Goal: Transaction & Acquisition: Book appointment/travel/reservation

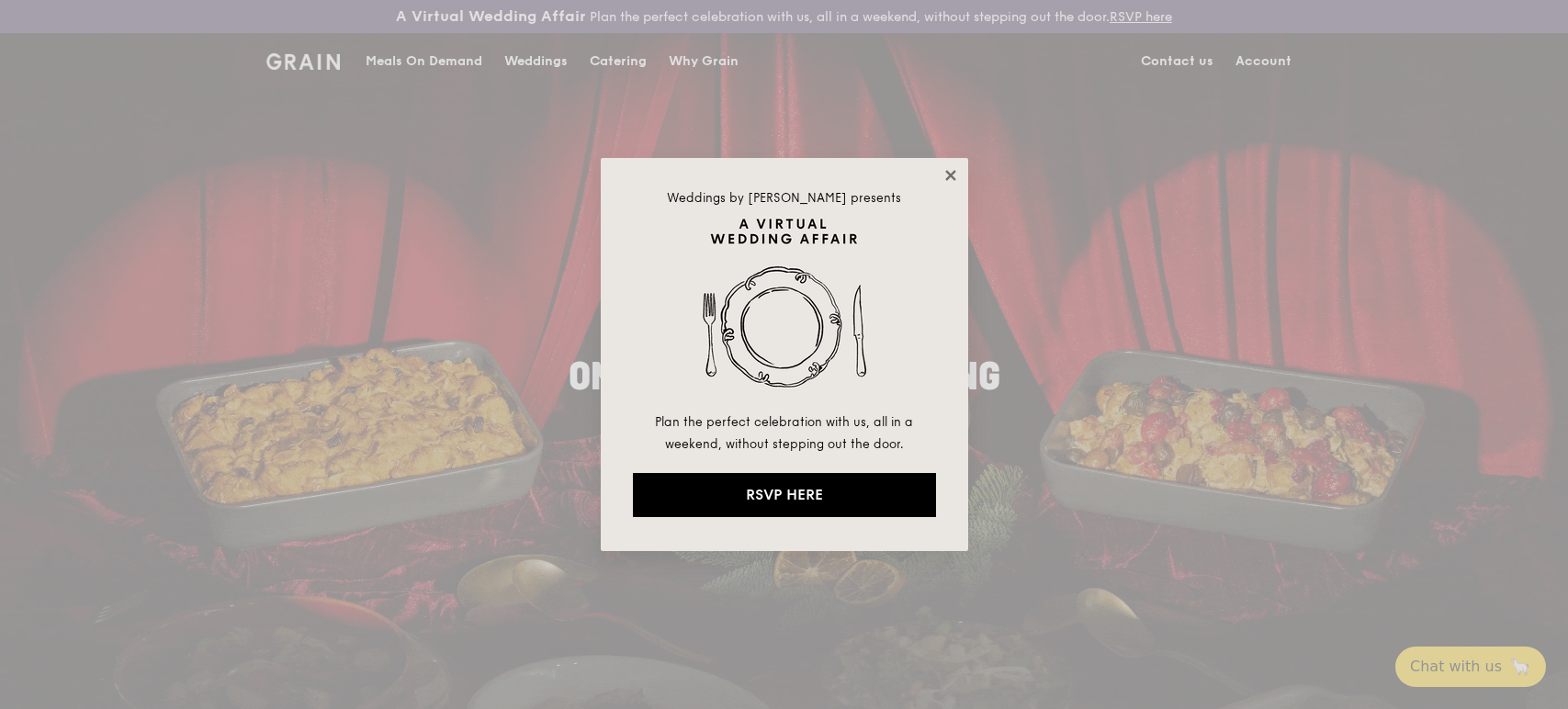
click at [954, 169] on icon at bounding box center [949, 174] width 16 height 16
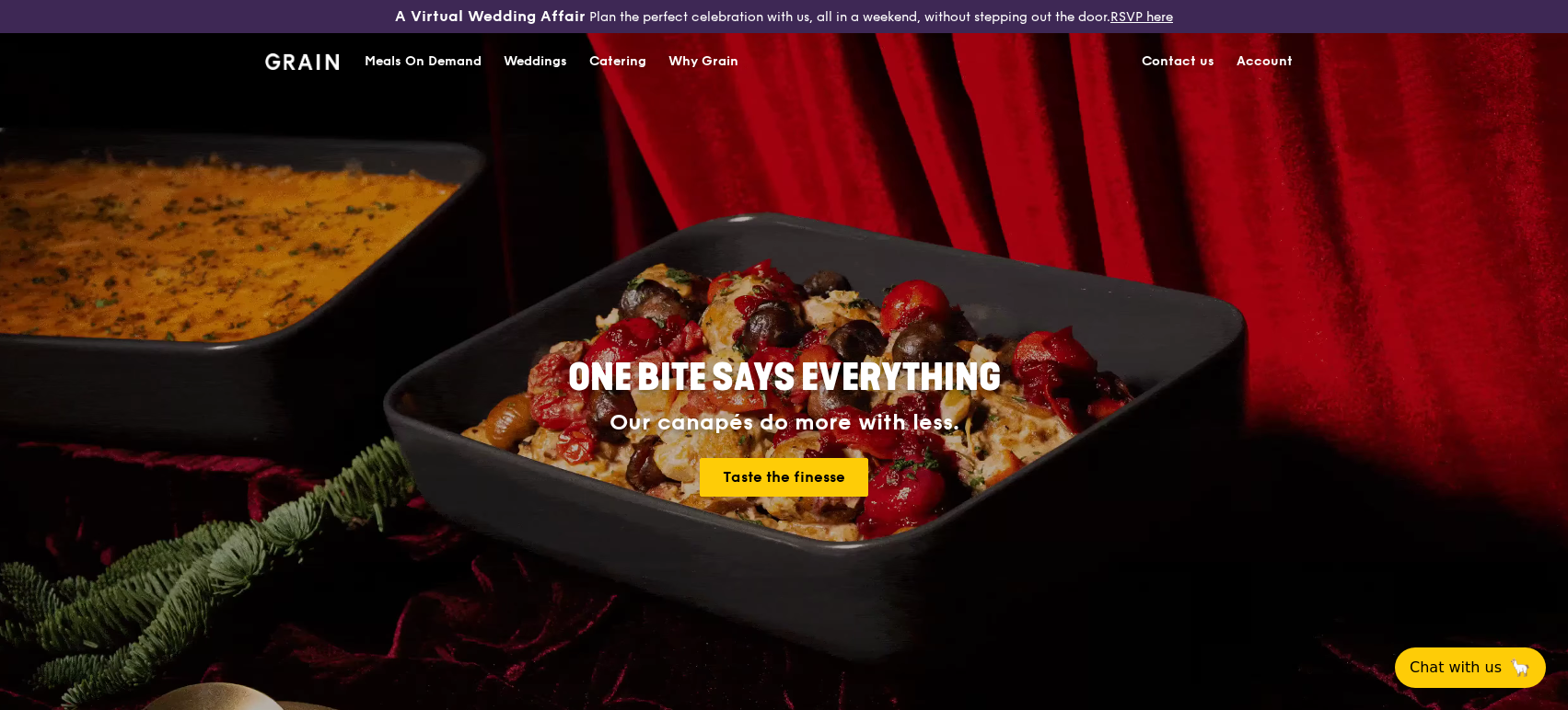
click at [638, 63] on div "Catering" at bounding box center [617, 62] width 57 height 55
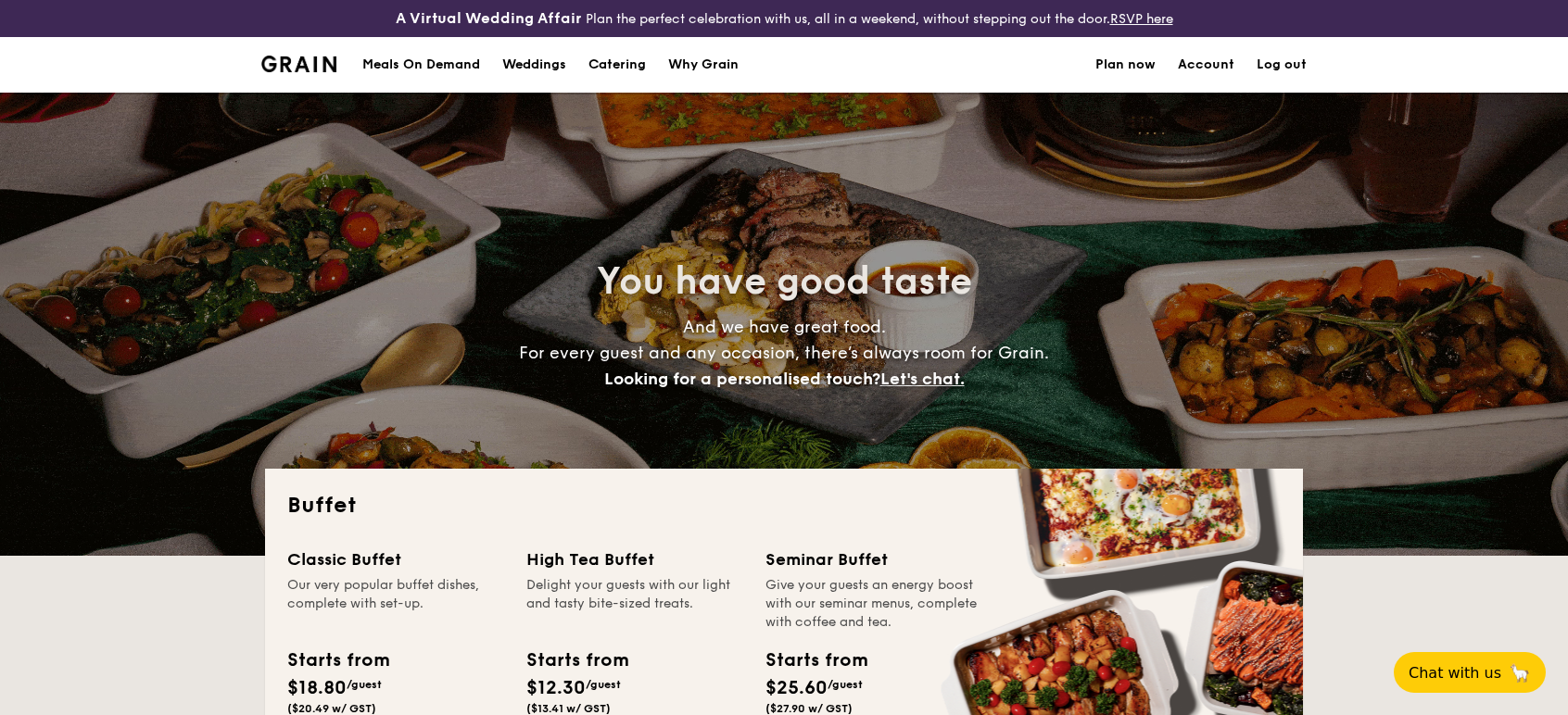
select select
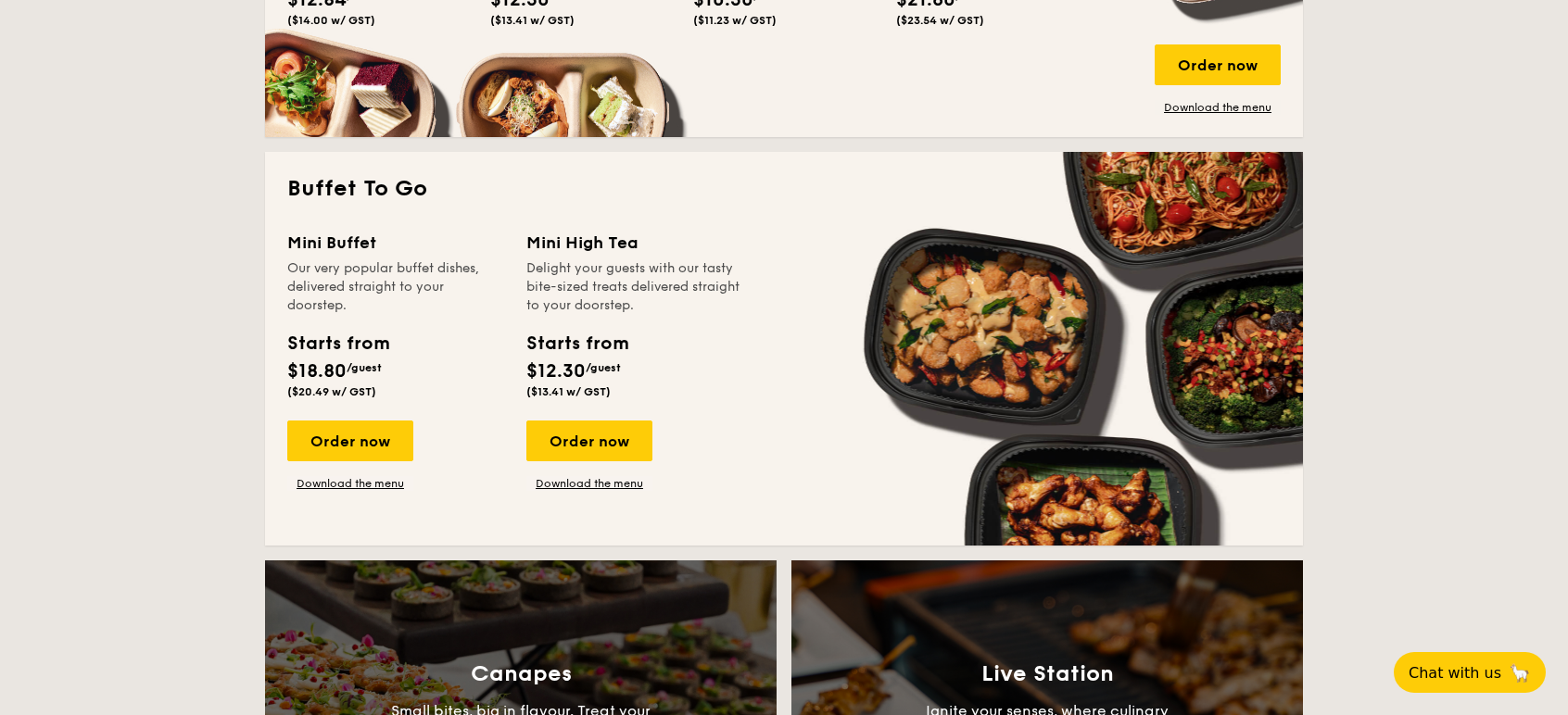
scroll to position [1133, 0]
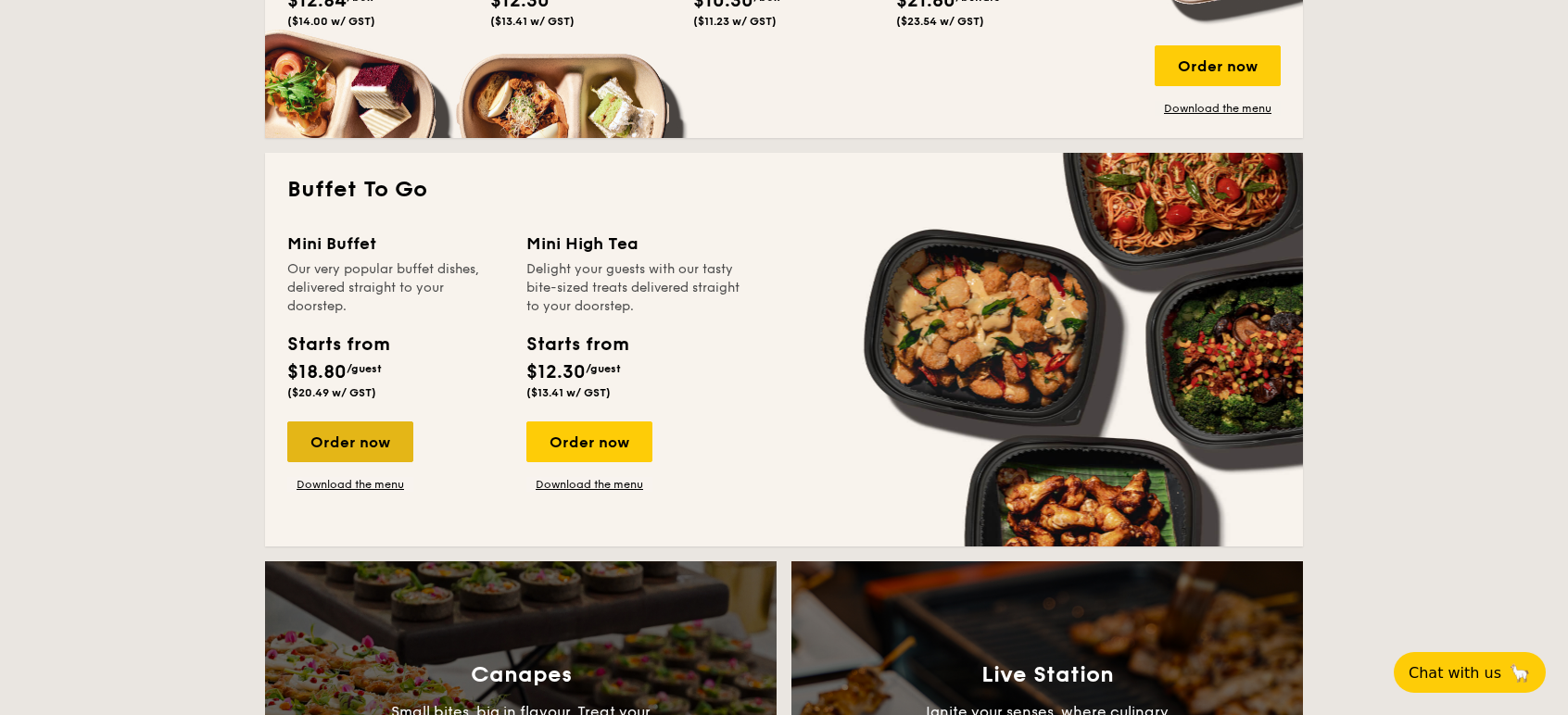
click at [387, 448] on div "Order now" at bounding box center [350, 442] width 126 height 41
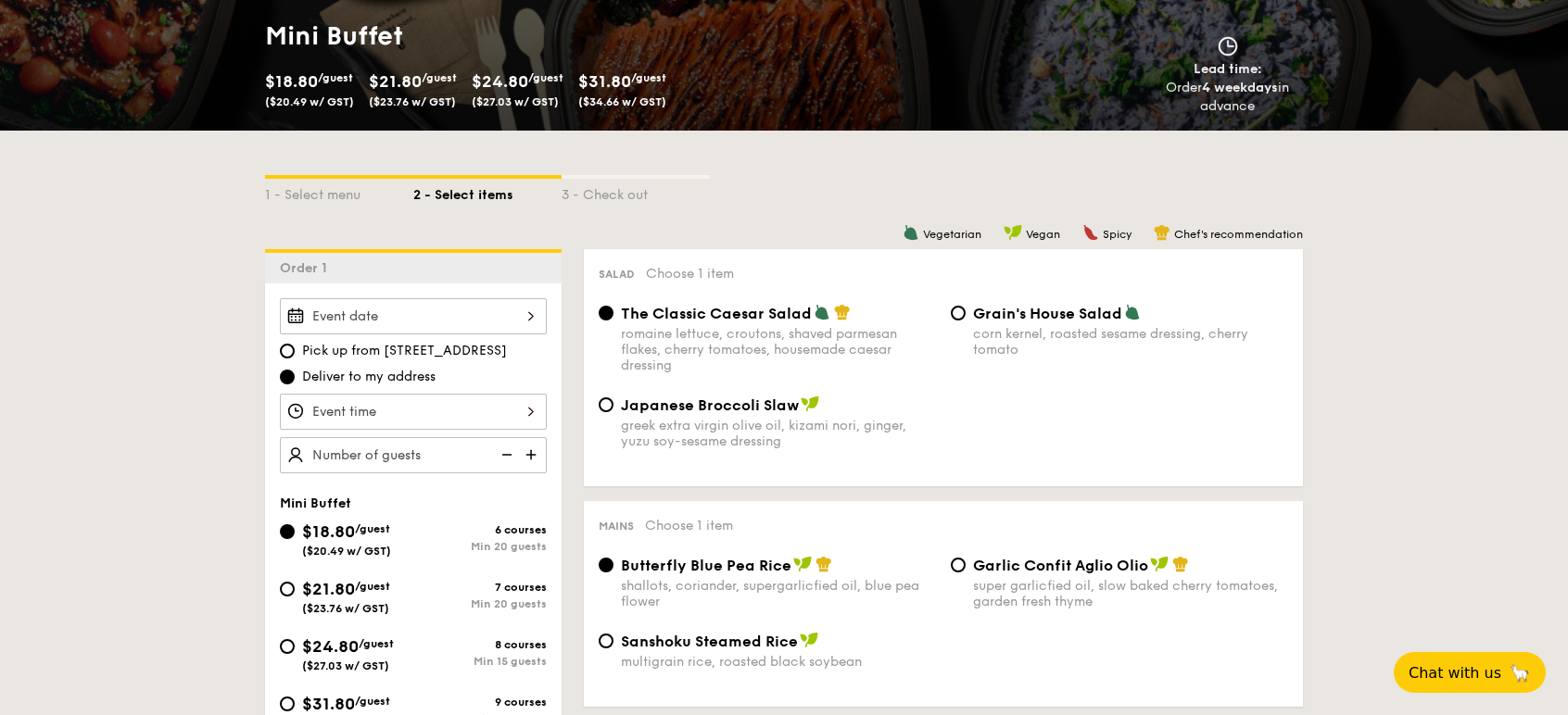
scroll to position [414, 0]
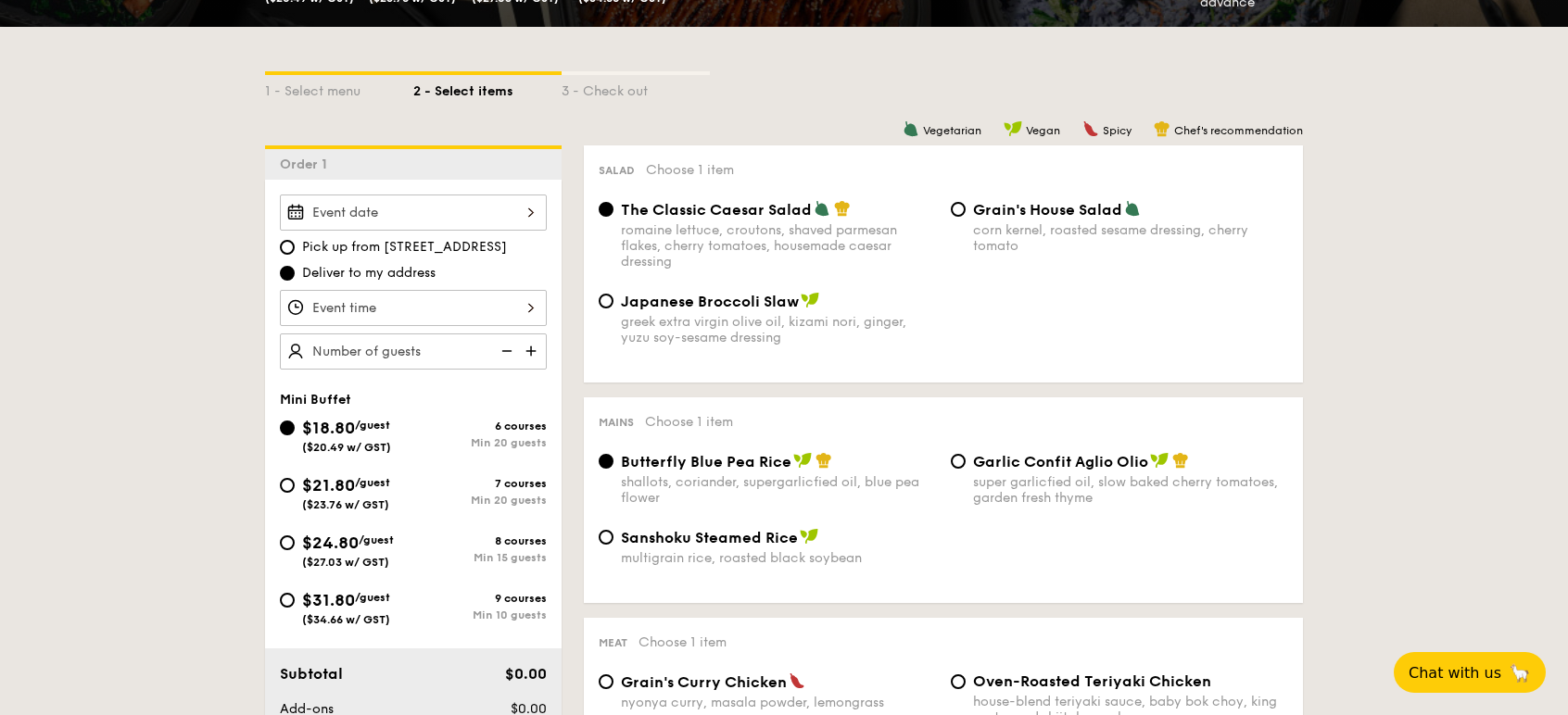
click at [483, 200] on input "Smoked Mesquite Whole Chicken brined in our in-house blend of herbs and spices,…" at bounding box center [413, 213] width 267 height 36
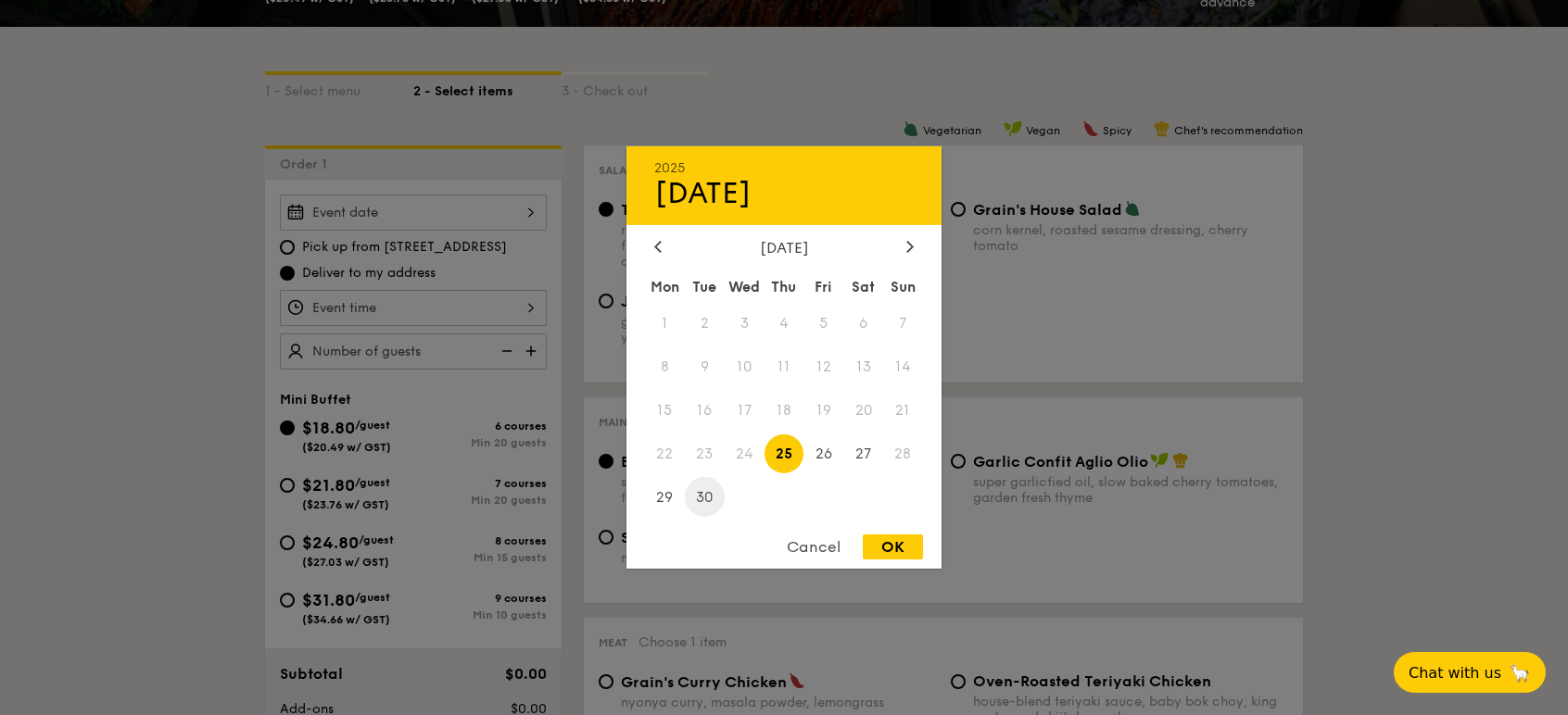
click at [716, 497] on span "30" at bounding box center [705, 497] width 40 height 40
click at [904, 548] on div "OK" at bounding box center [892, 547] width 60 height 25
type input "[DATE]"
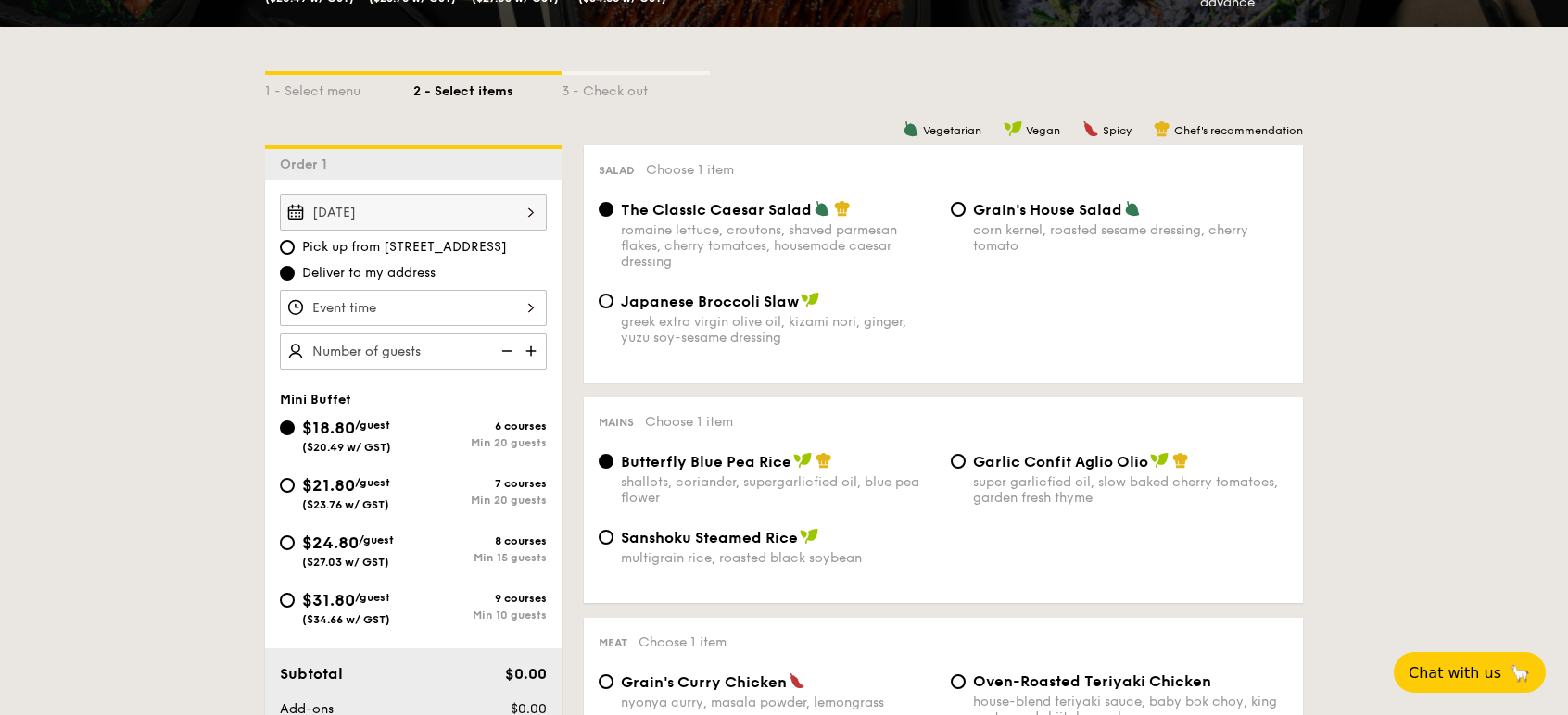
click at [446, 308] on input "Smoked Mesquite Whole Chicken brined in our in-house blend of herbs and spices,…" at bounding box center [413, 308] width 267 height 36
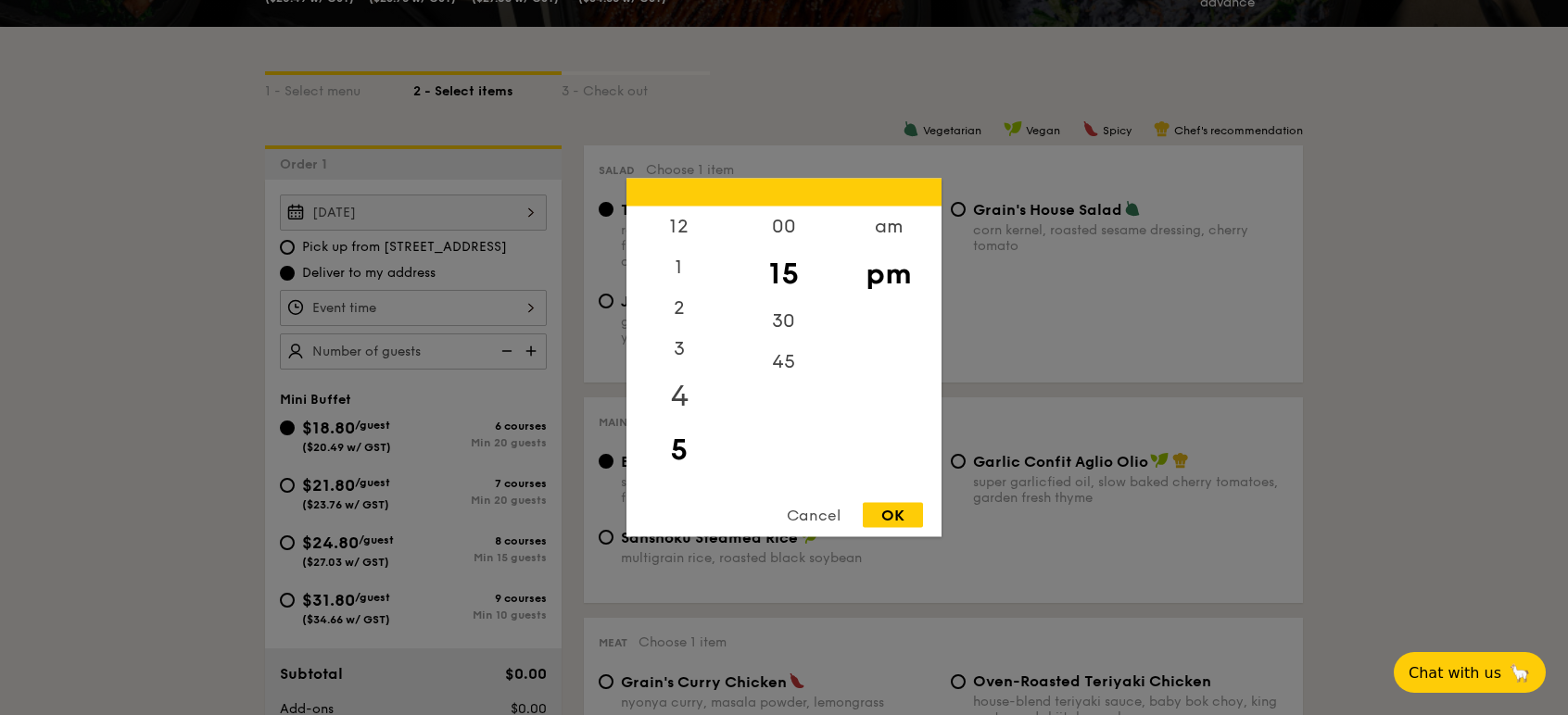
scroll to position [104, 0]
click at [890, 231] on div "am" at bounding box center [888, 233] width 105 height 54
click at [895, 283] on div "pm" at bounding box center [888, 287] width 105 height 54
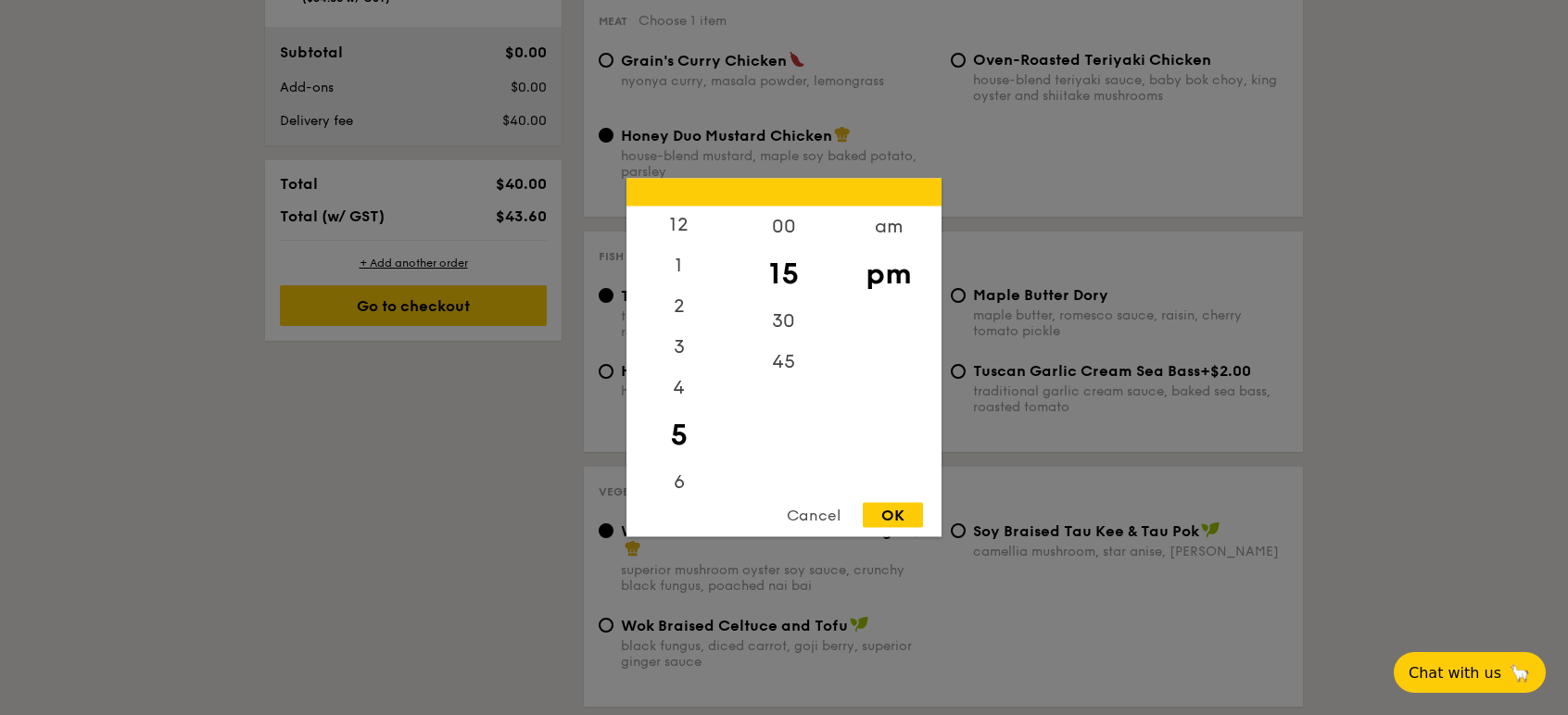
scroll to position [0, 0]
click at [683, 225] on div "12" at bounding box center [679, 233] width 105 height 54
click at [782, 227] on div "00" at bounding box center [784, 233] width 105 height 54
click at [905, 513] on div "OK" at bounding box center [892, 515] width 60 height 25
type input "12:00PM"
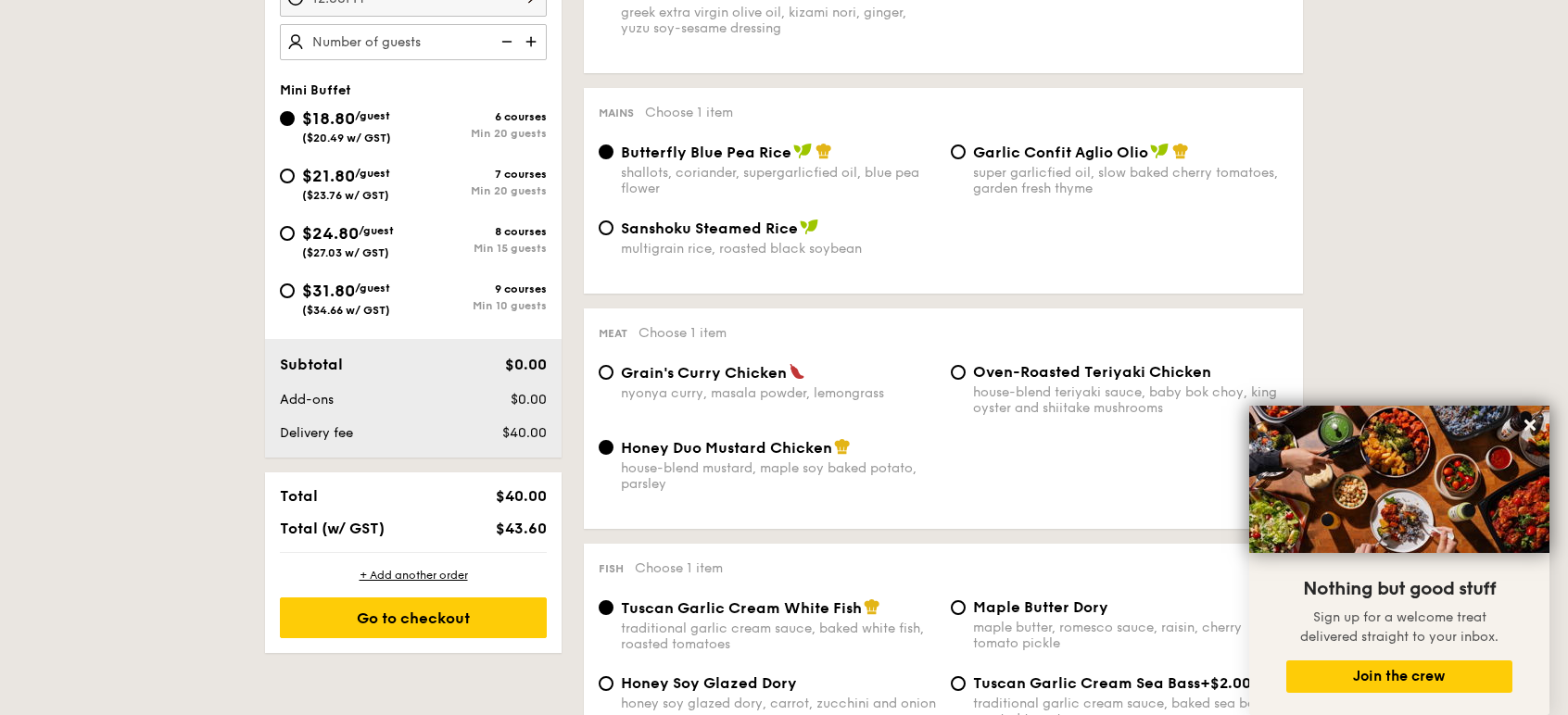
scroll to position [620, 0]
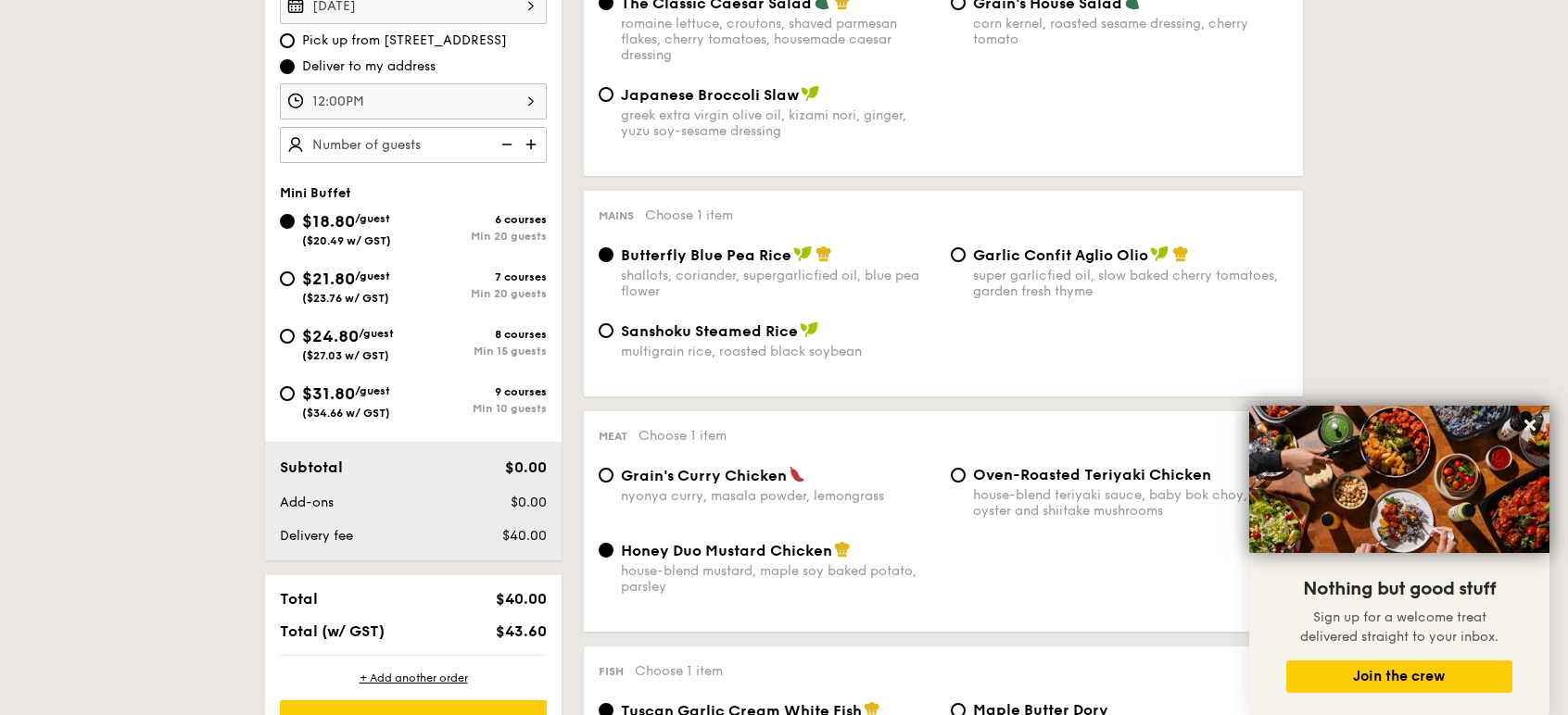
click at [534, 141] on img at bounding box center [533, 144] width 28 height 35
type input "20 guests"
click at [509, 148] on img at bounding box center [505, 144] width 28 height 35
click at [503, 148] on img at bounding box center [505, 144] width 28 height 35
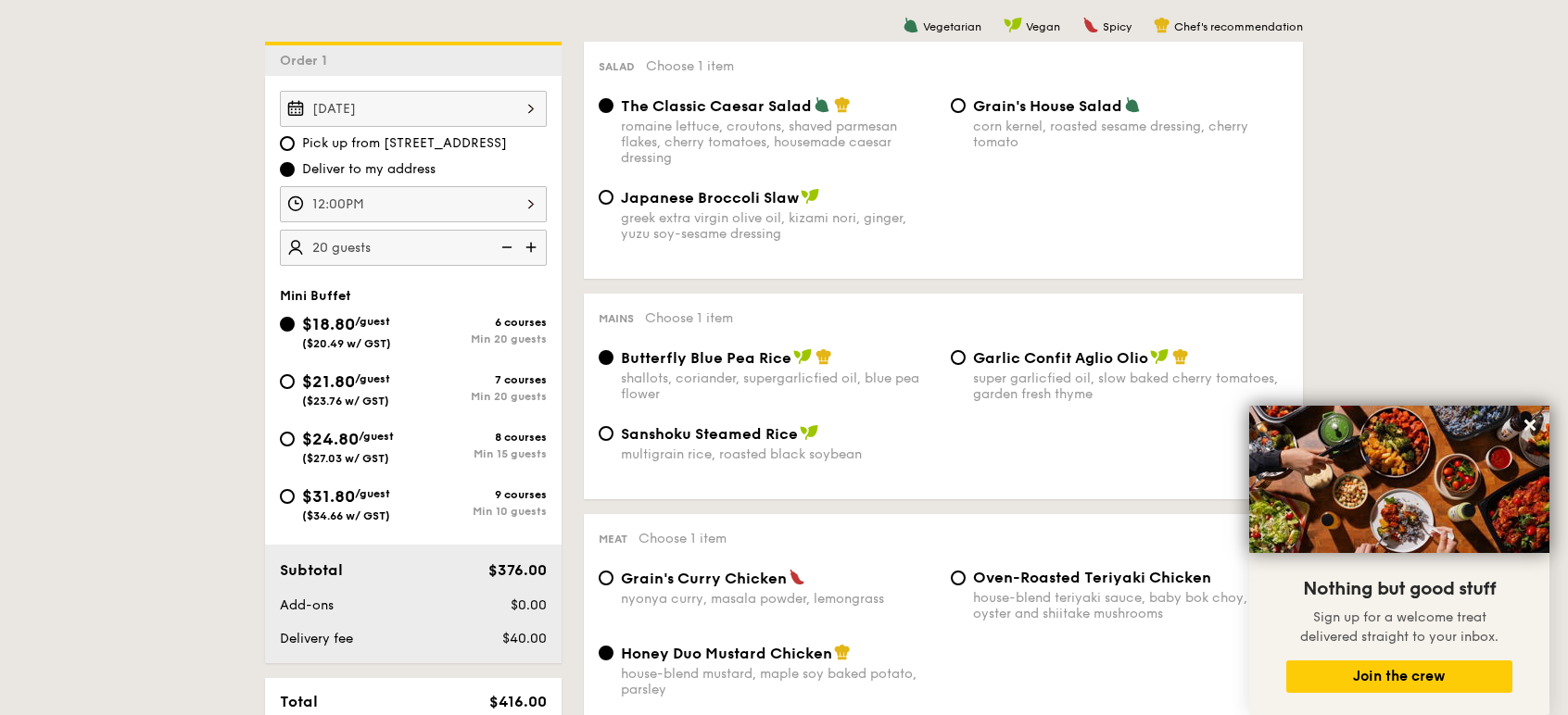
scroll to position [206, 0]
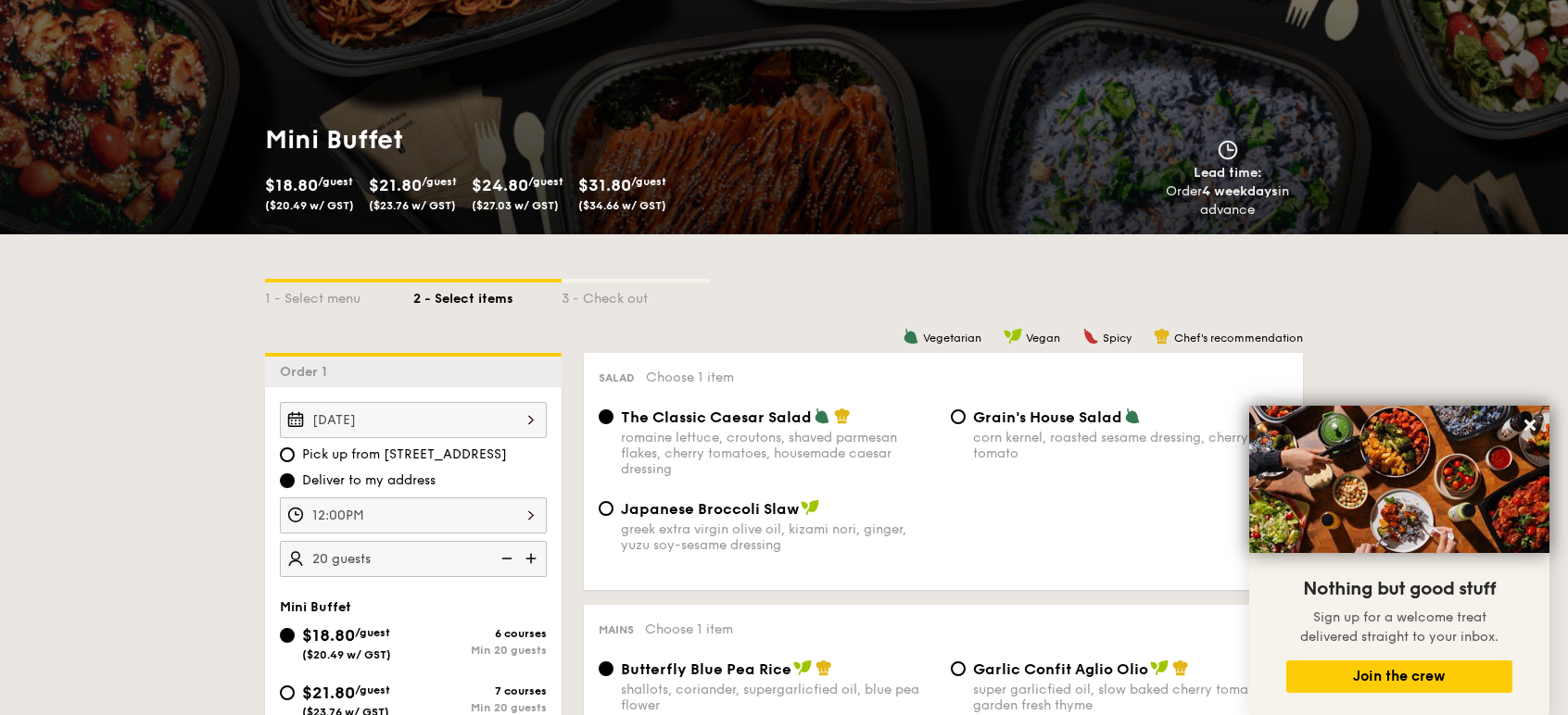
select select
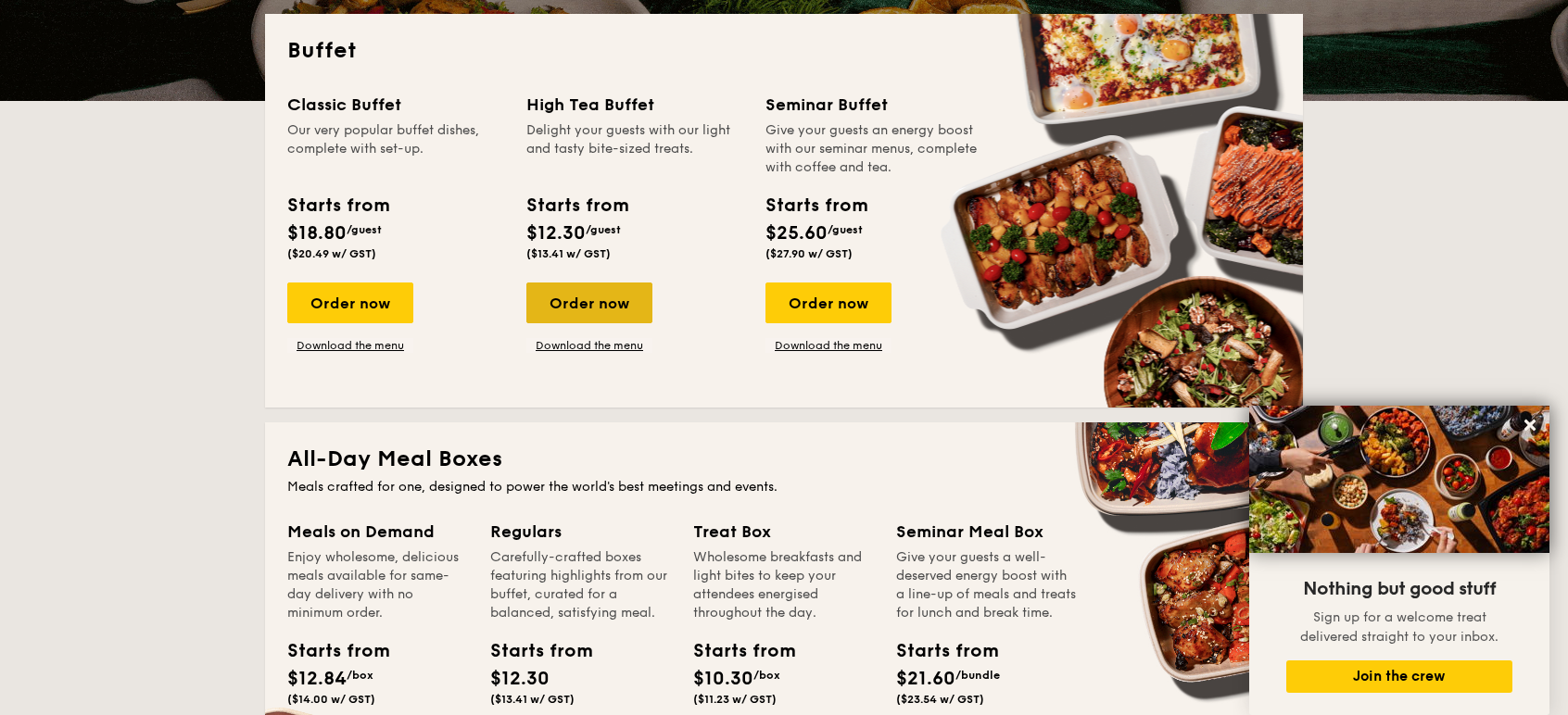
scroll to position [727, 0]
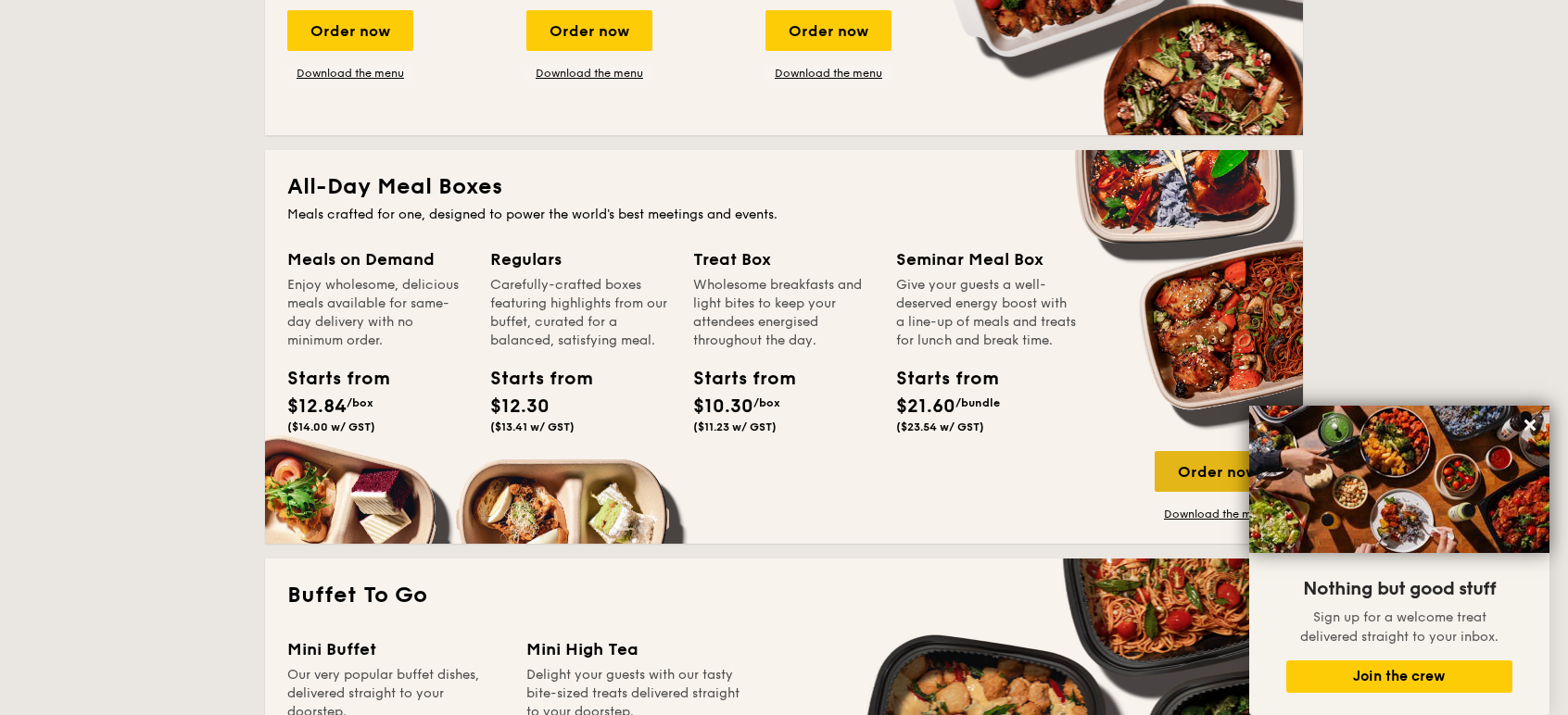
click at [1189, 473] on div "Order now" at bounding box center [1218, 471] width 126 height 41
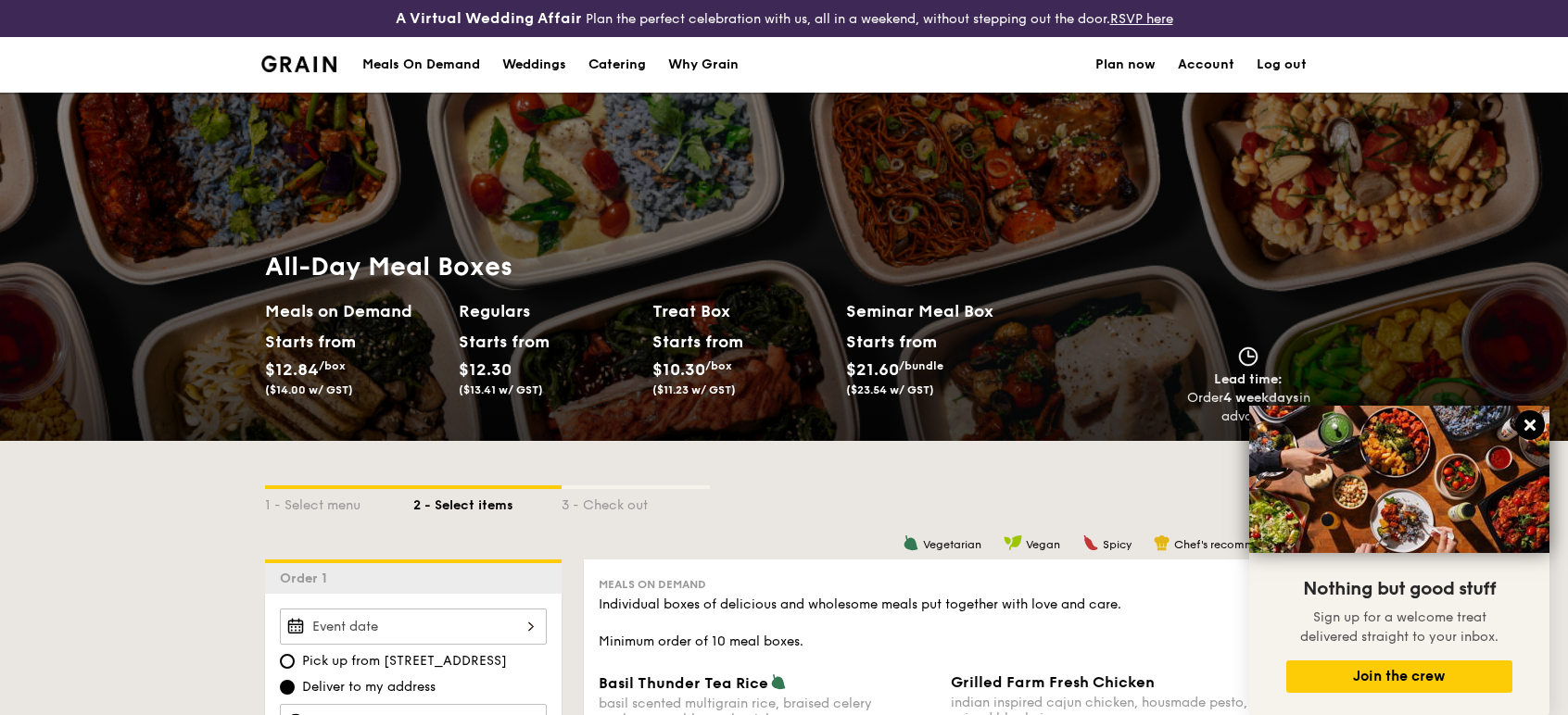
click at [1529, 427] on icon at bounding box center [1530, 425] width 11 height 11
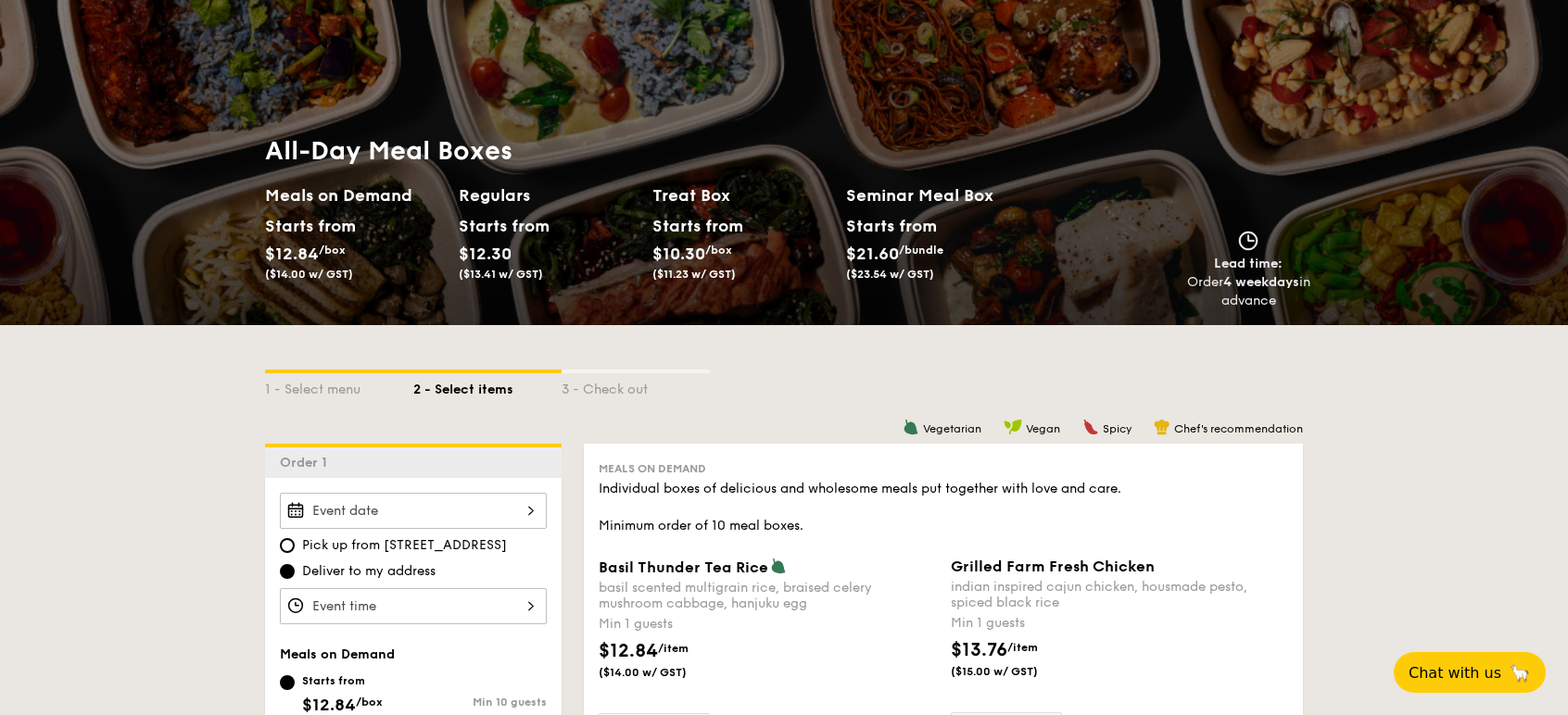
scroll to position [312, 0]
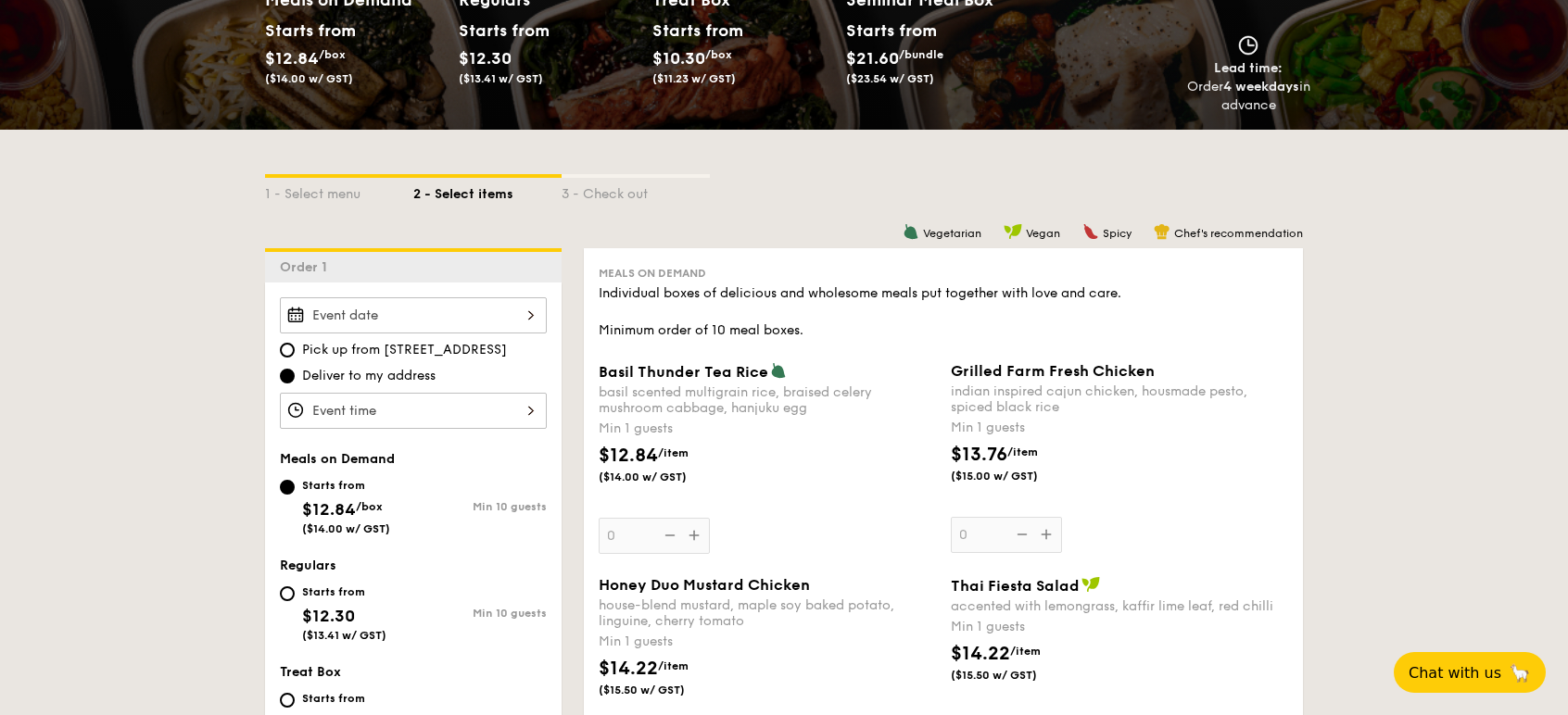
click at [505, 319] on input "Basil Thunder Tea [PERSON_NAME] scented multigrain rice, braised celery mushroo…" at bounding box center [413, 315] width 267 height 36
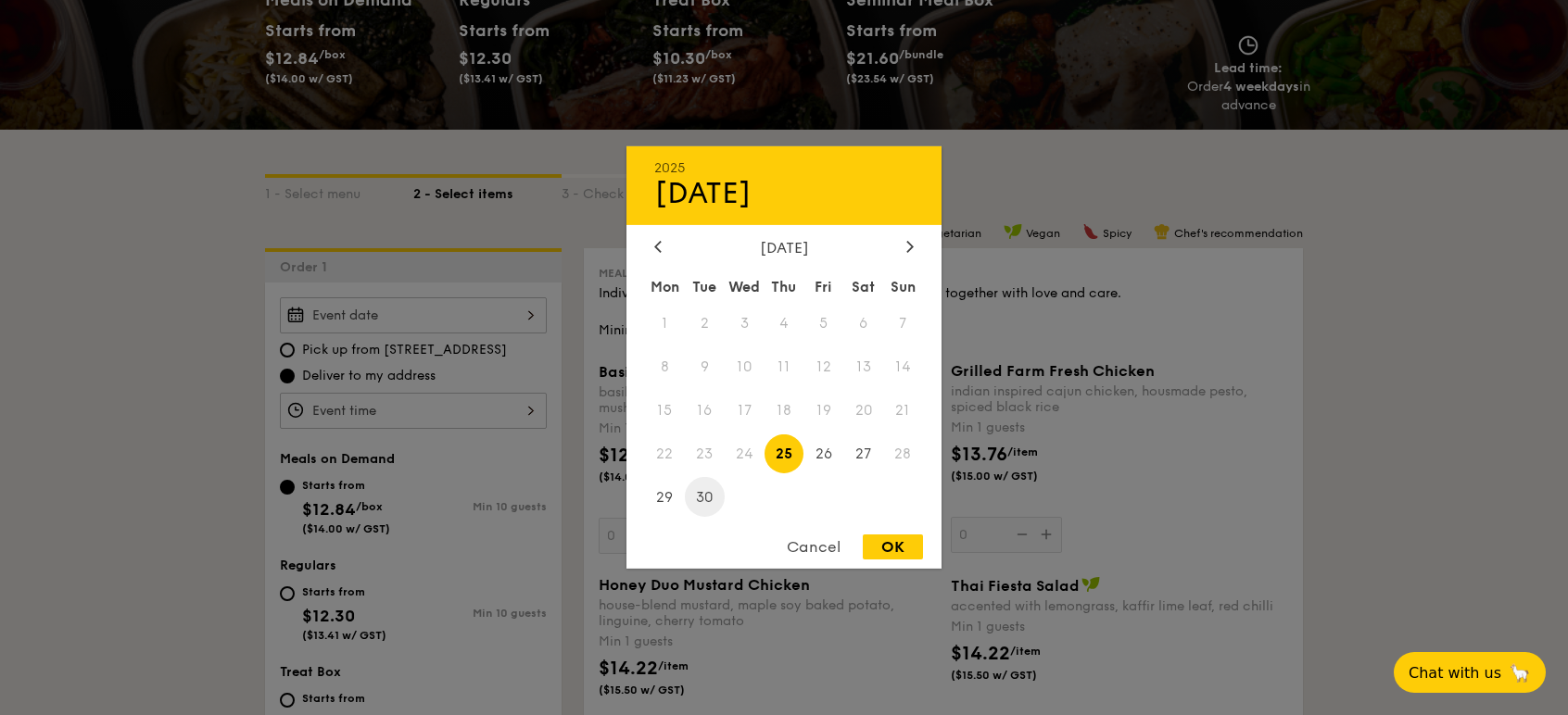
click at [700, 493] on span "30" at bounding box center [705, 497] width 40 height 40
click at [888, 551] on div "OK" at bounding box center [892, 547] width 60 height 25
type input "[DATE]"
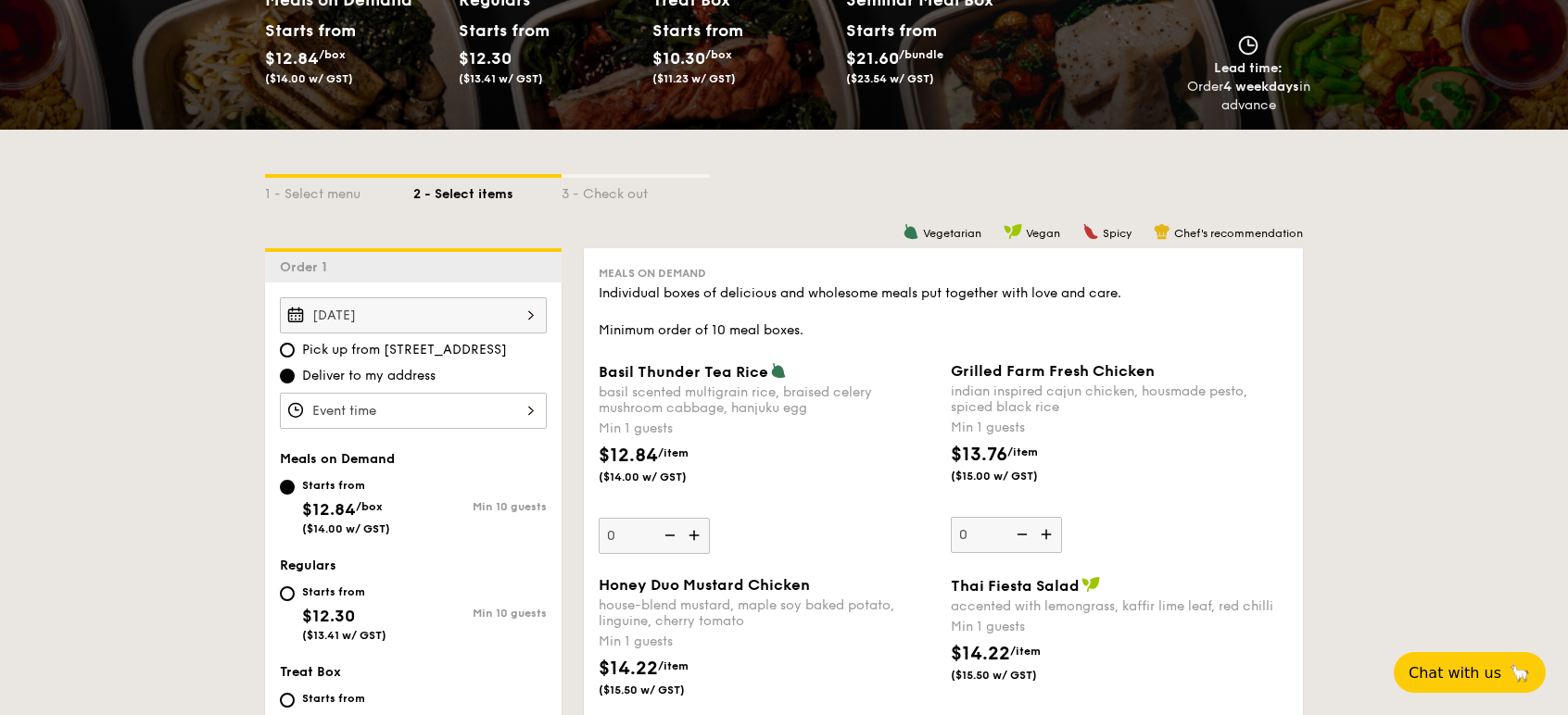
click at [468, 416] on input "Basil Thunder Tea [PERSON_NAME] scented multigrain rice, braised celery mushroo…" at bounding box center [413, 411] width 267 height 36
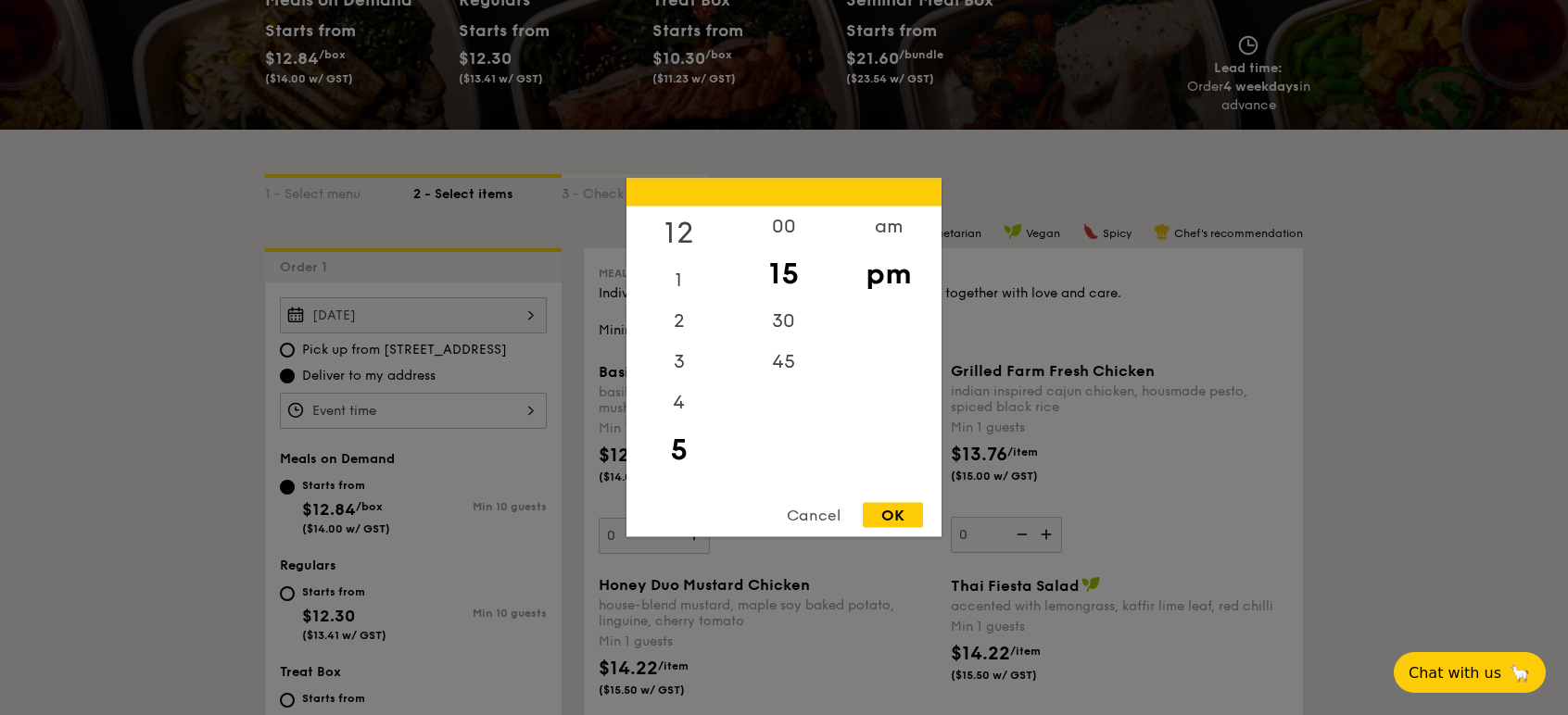
click at [676, 219] on div "12" at bounding box center [679, 233] width 105 height 54
click at [801, 234] on div "00" at bounding box center [784, 233] width 105 height 54
click at [890, 285] on div "pm" at bounding box center [888, 274] width 105 height 54
click at [905, 525] on div "OK" at bounding box center [892, 515] width 60 height 25
type input "12:00PM"
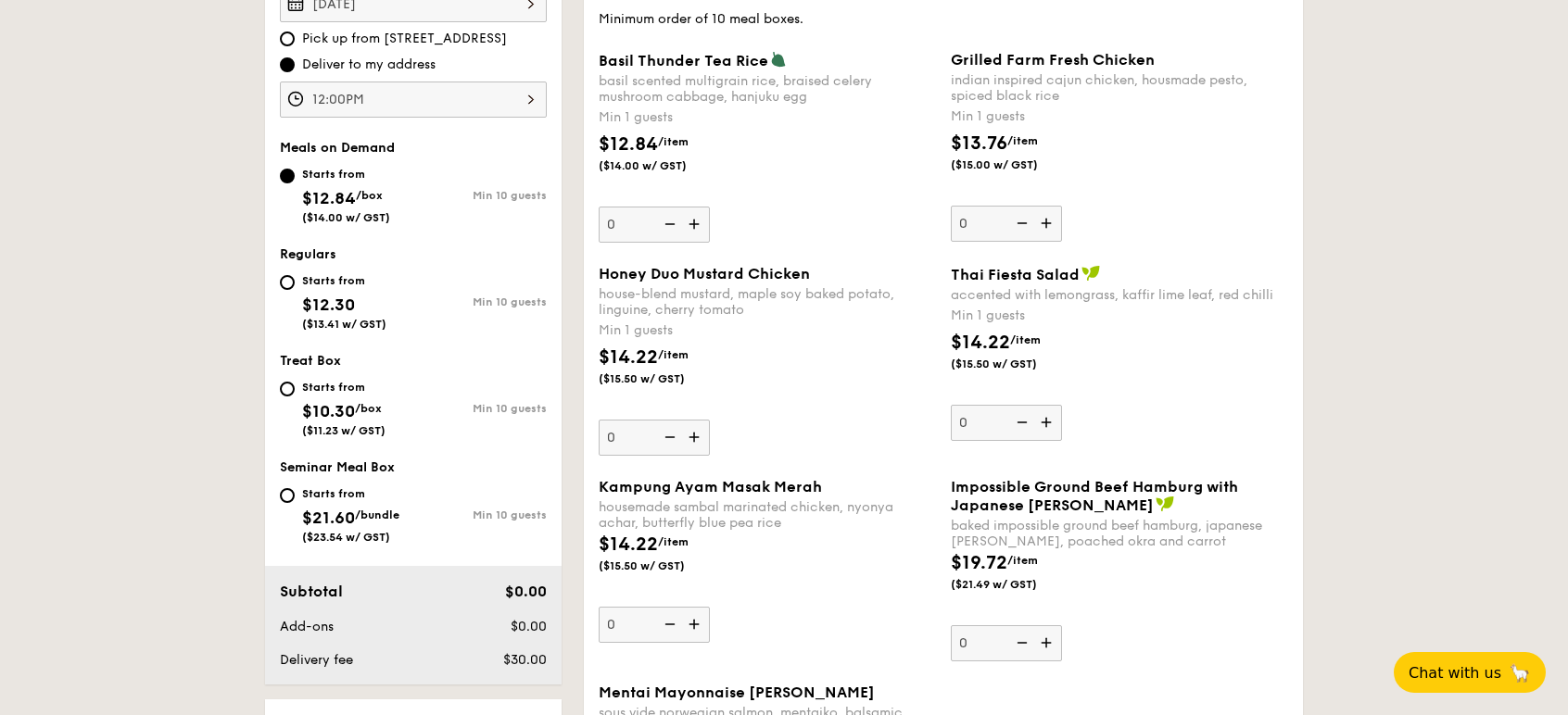
scroll to position [415, 0]
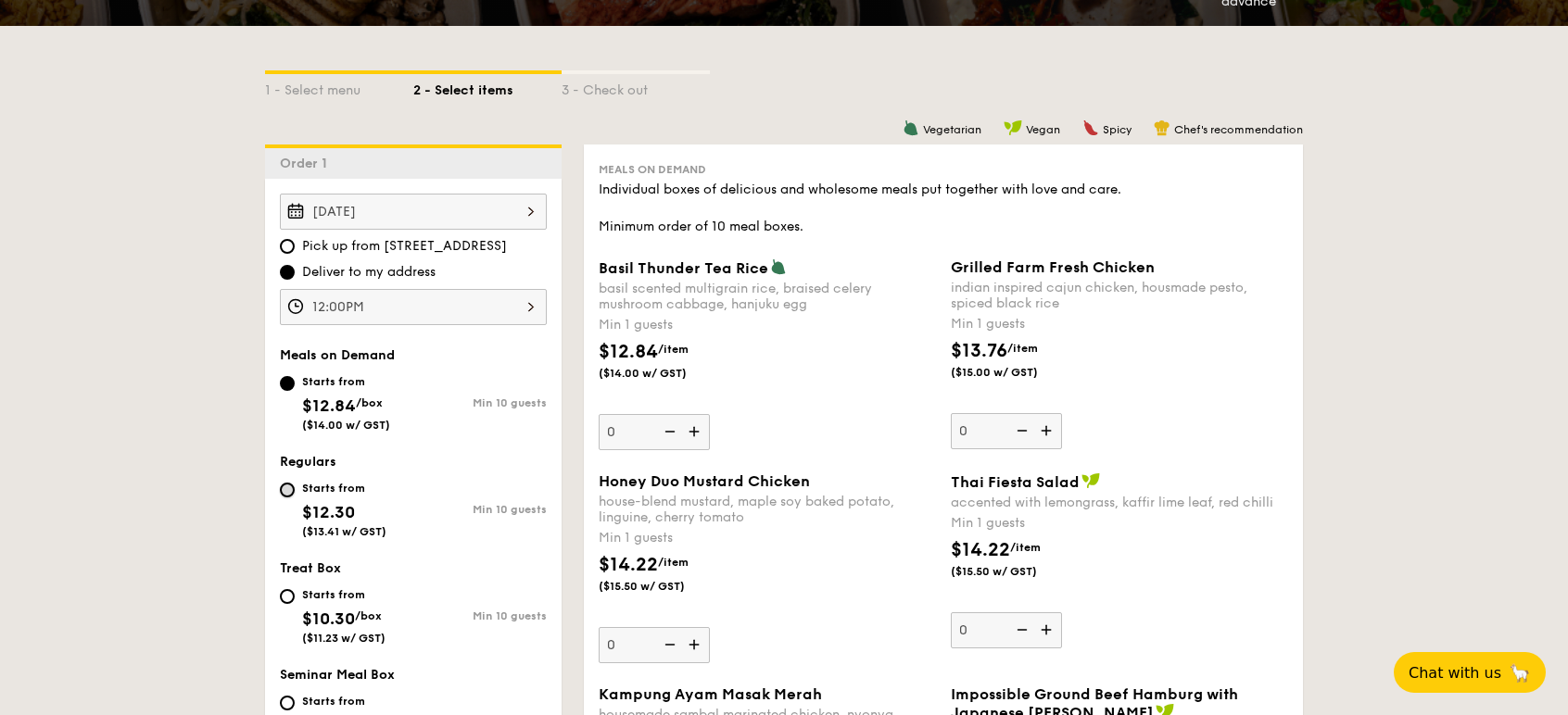
click at [291, 488] on input "Starts from $12.30 ($13.41 w/ GST) Min 10 guests" at bounding box center [288, 490] width 15 height 15
radio input "true"
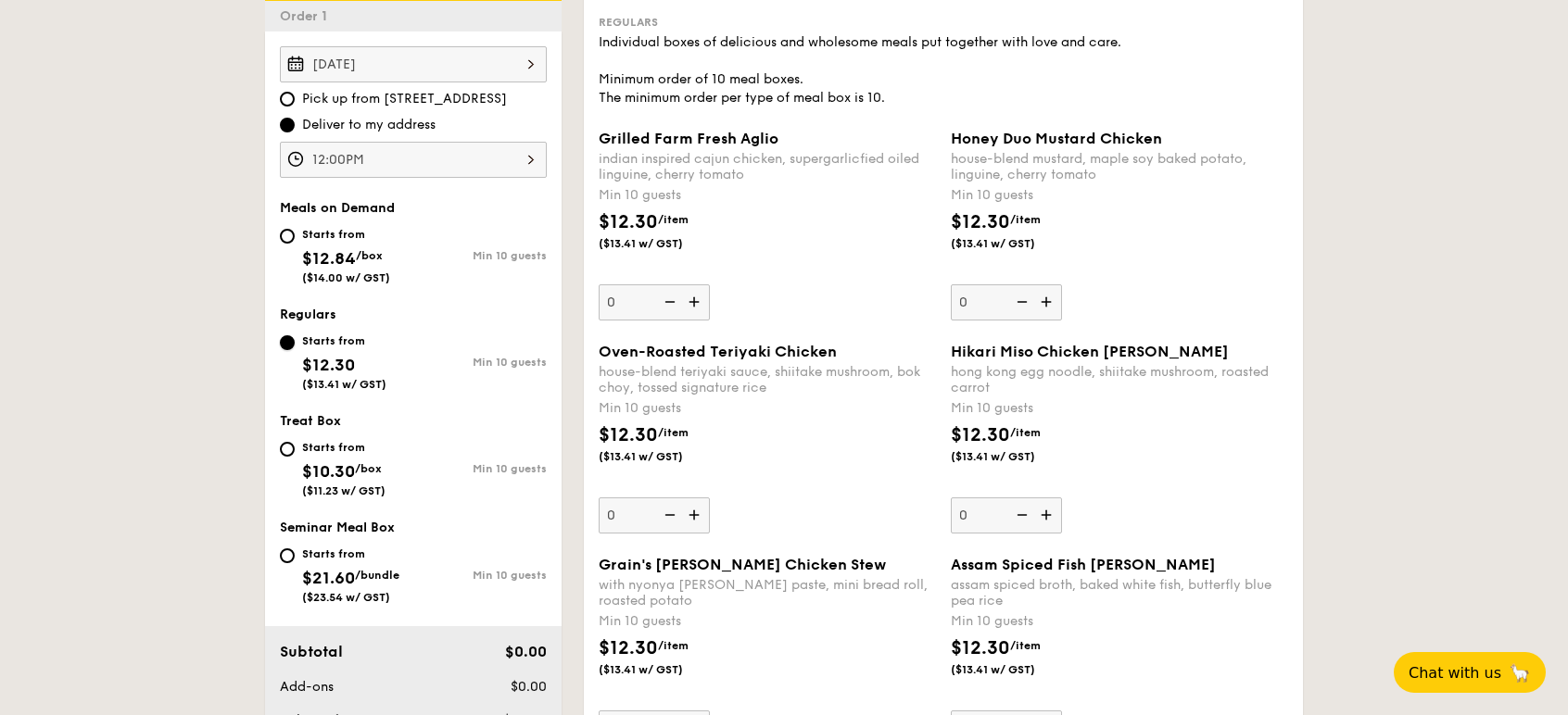
scroll to position [623, 0]
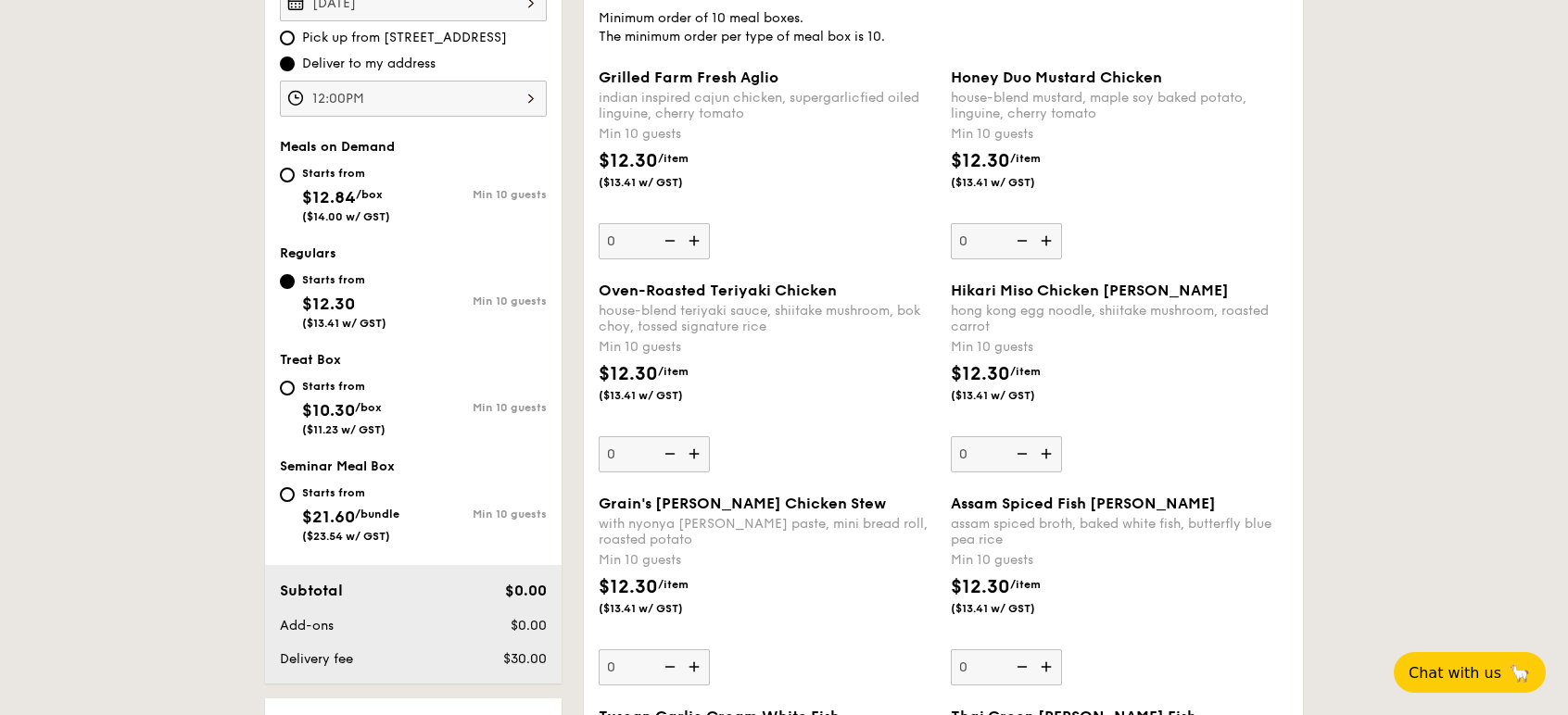
click at [698, 454] on img at bounding box center [695, 454] width 28 height 35
click at [698, 454] on input "0" at bounding box center [654, 455] width 111 height 36
click at [672, 454] on img at bounding box center [667, 454] width 28 height 35
click at [672, 454] on input "10" at bounding box center [654, 455] width 111 height 36
type input "0"
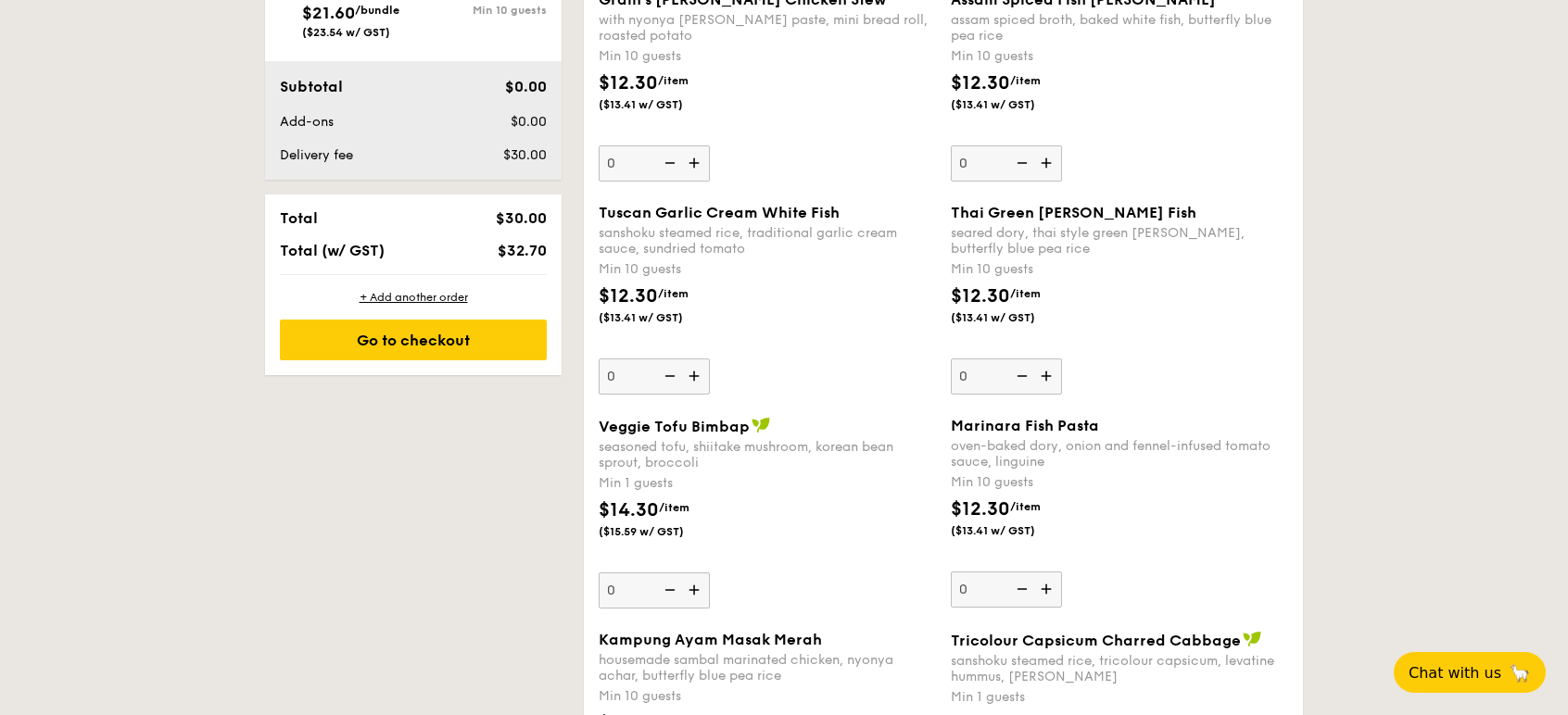
scroll to position [1143, 0]
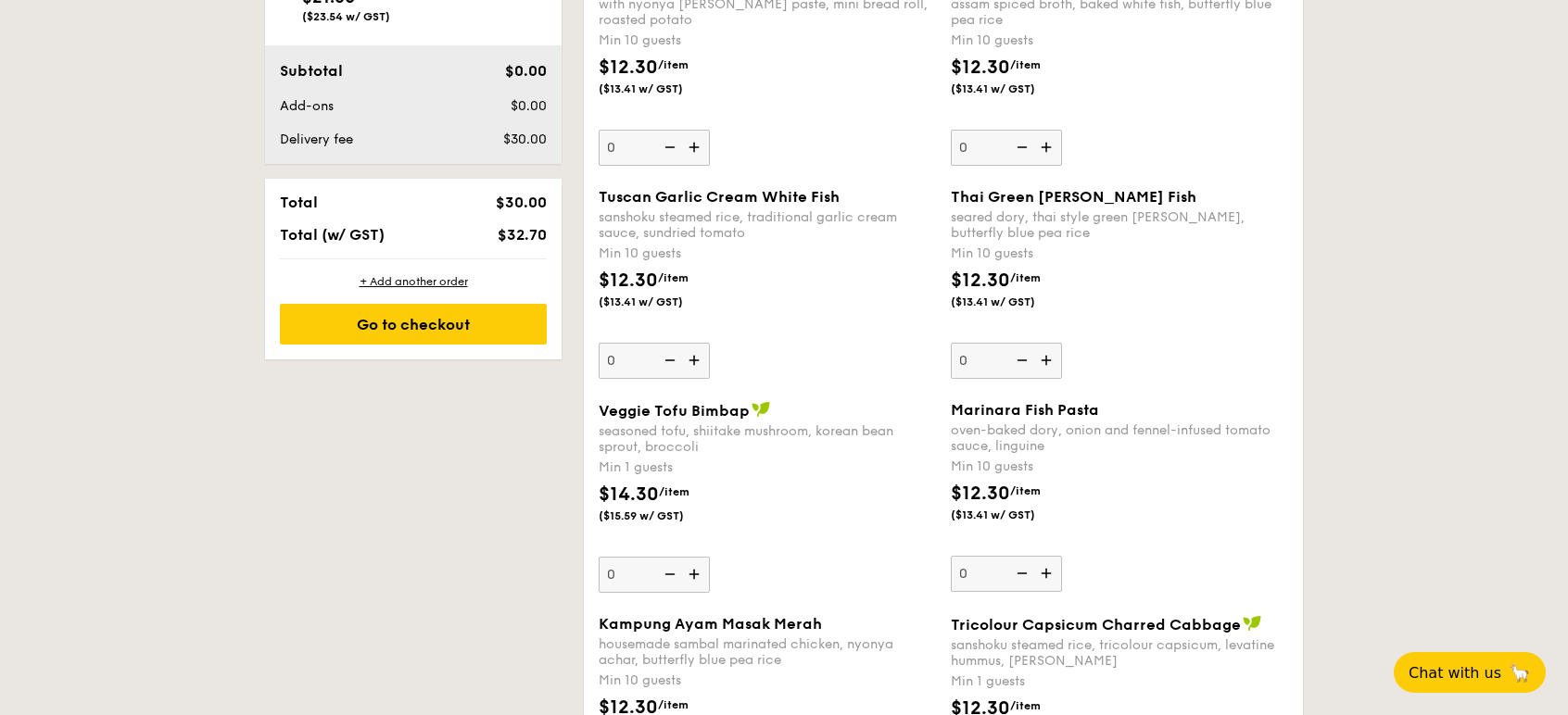
click at [690, 575] on img at bounding box center [695, 574] width 28 height 35
click at [690, 575] on input "0" at bounding box center [654, 575] width 111 height 36
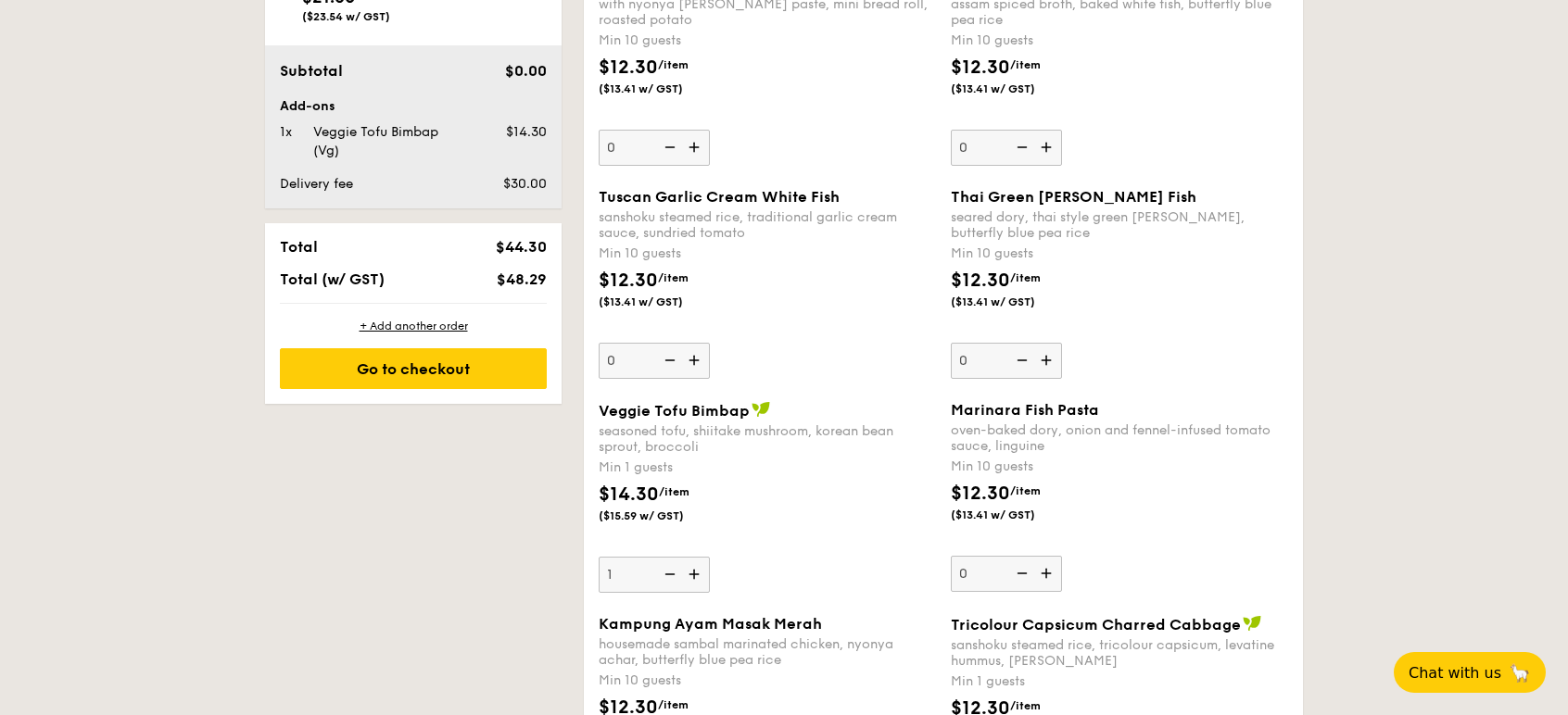
click at [678, 575] on img at bounding box center [667, 574] width 28 height 35
click at [678, 575] on input "1" at bounding box center [654, 575] width 111 height 36
type input "0"
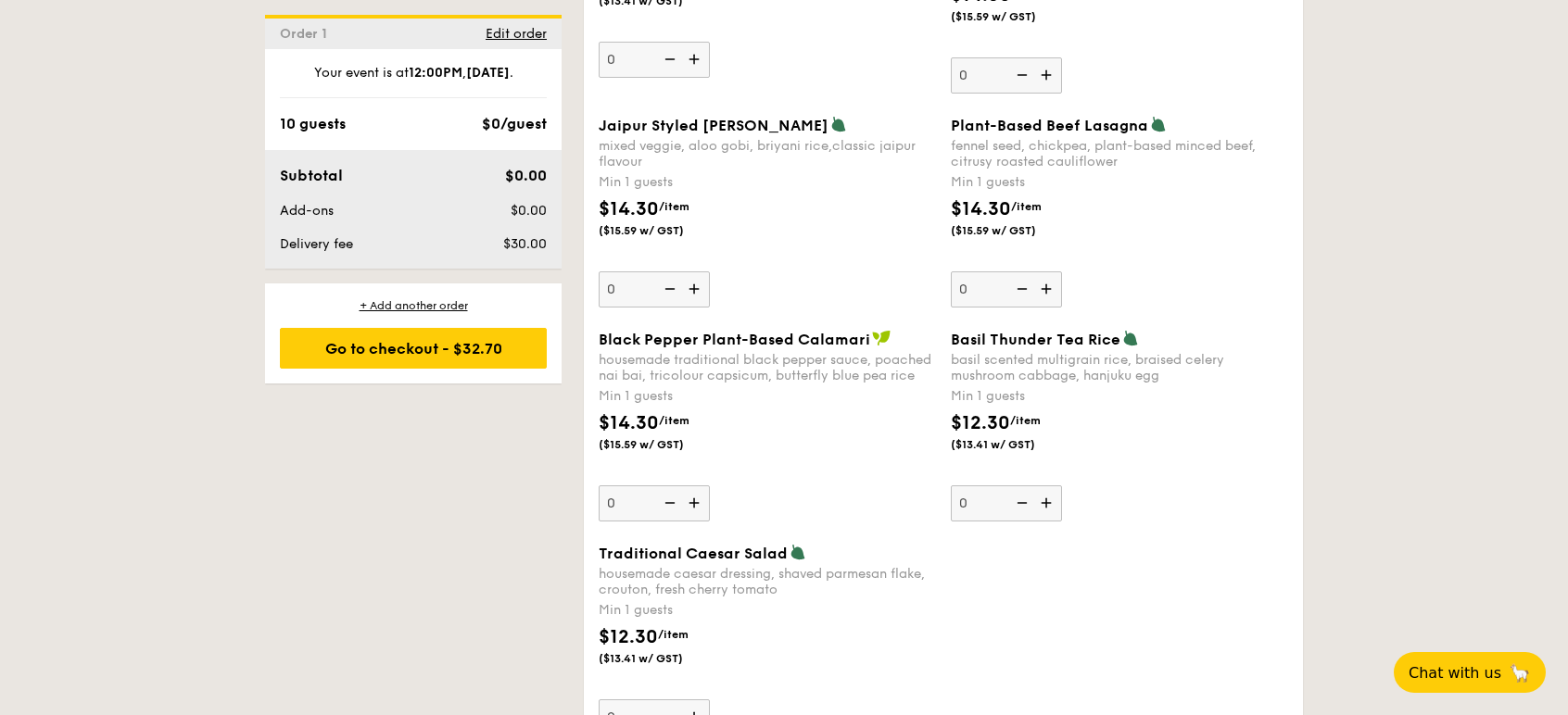
scroll to position [2183, 0]
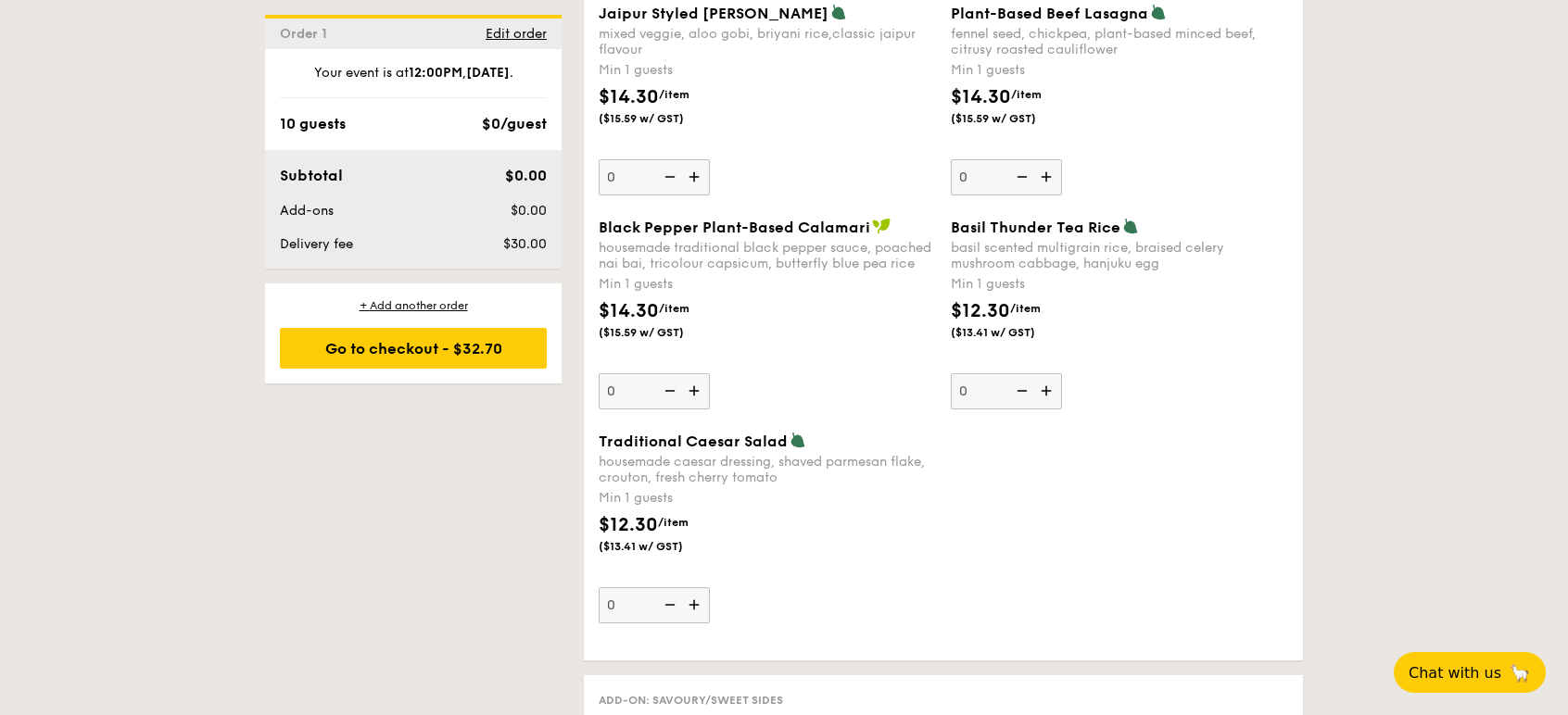
click at [1057, 389] on img at bounding box center [1048, 391] width 28 height 35
click at [1057, 389] on input "0" at bounding box center [1006, 392] width 111 height 36
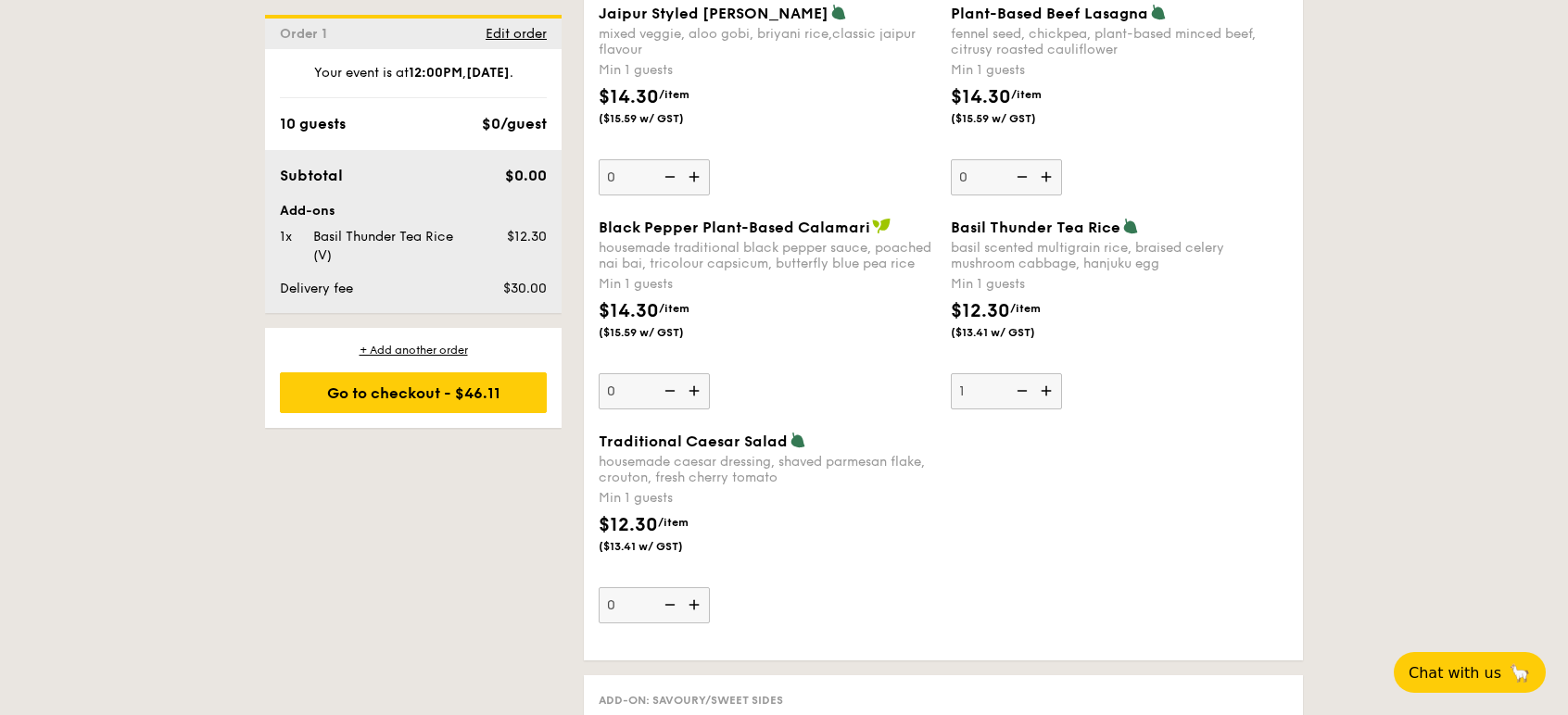
click at [1057, 389] on img at bounding box center [1048, 391] width 28 height 35
click at [1057, 389] on input "1" at bounding box center [1006, 392] width 111 height 36
type input "2"
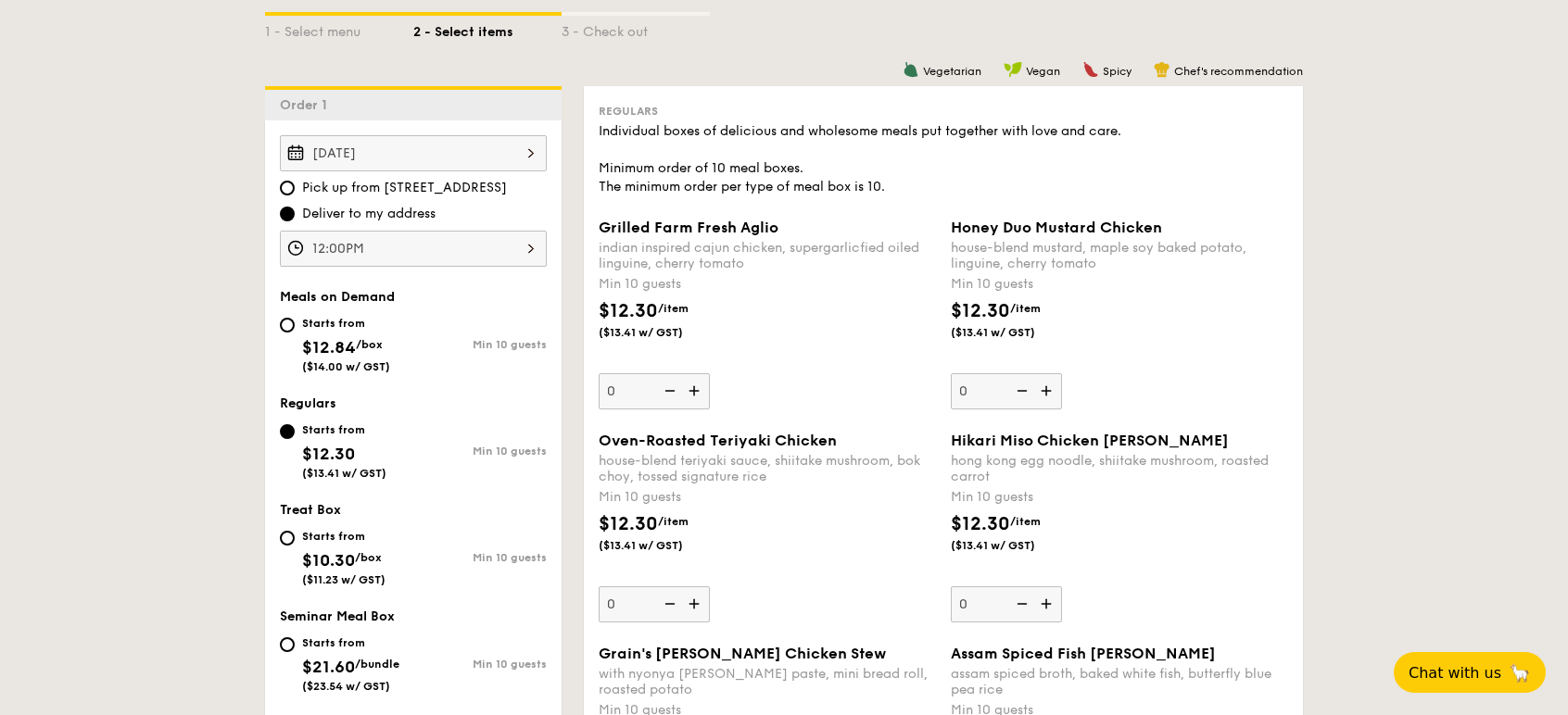
scroll to position [520, 0]
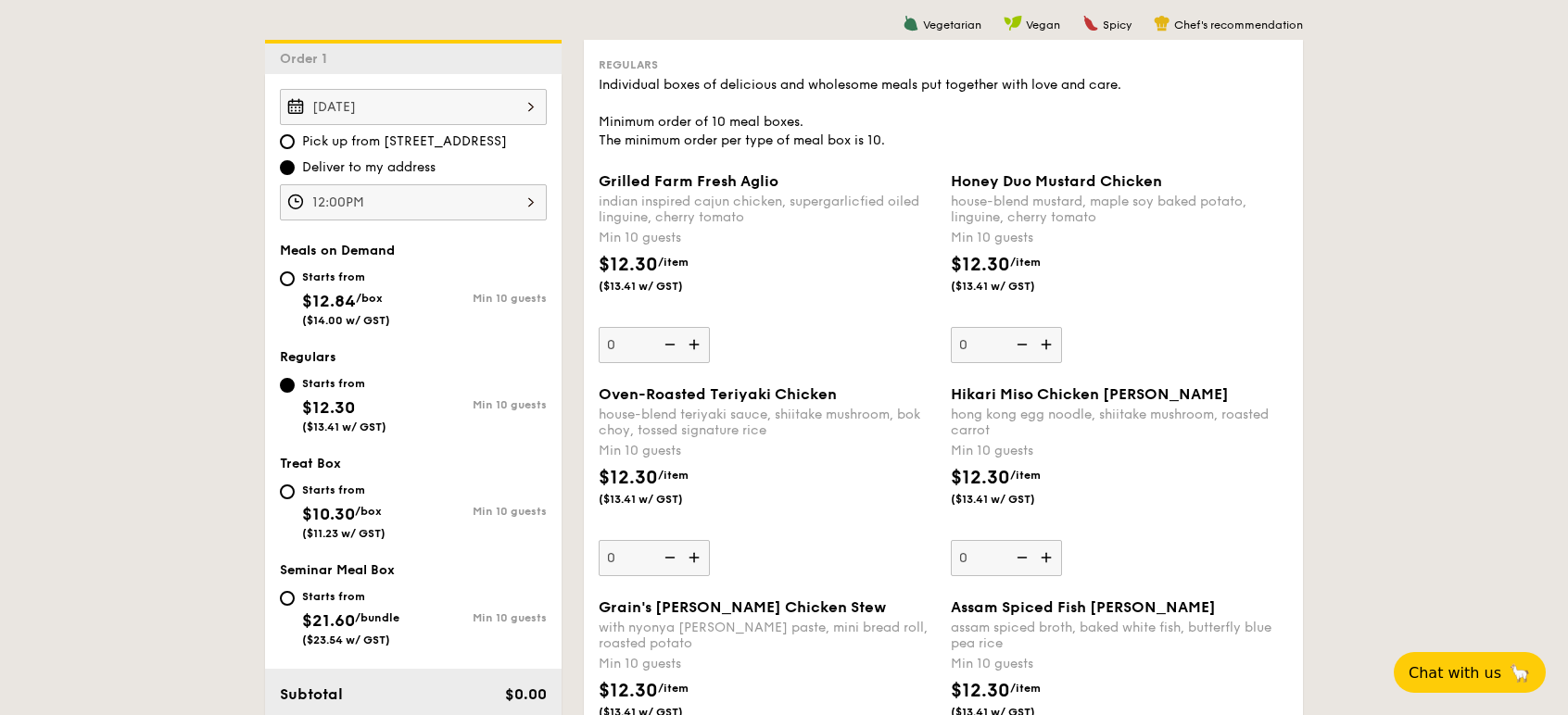
click at [1051, 343] on img at bounding box center [1048, 344] width 28 height 35
click at [1051, 343] on input "0" at bounding box center [1006, 345] width 111 height 36
type input "10"
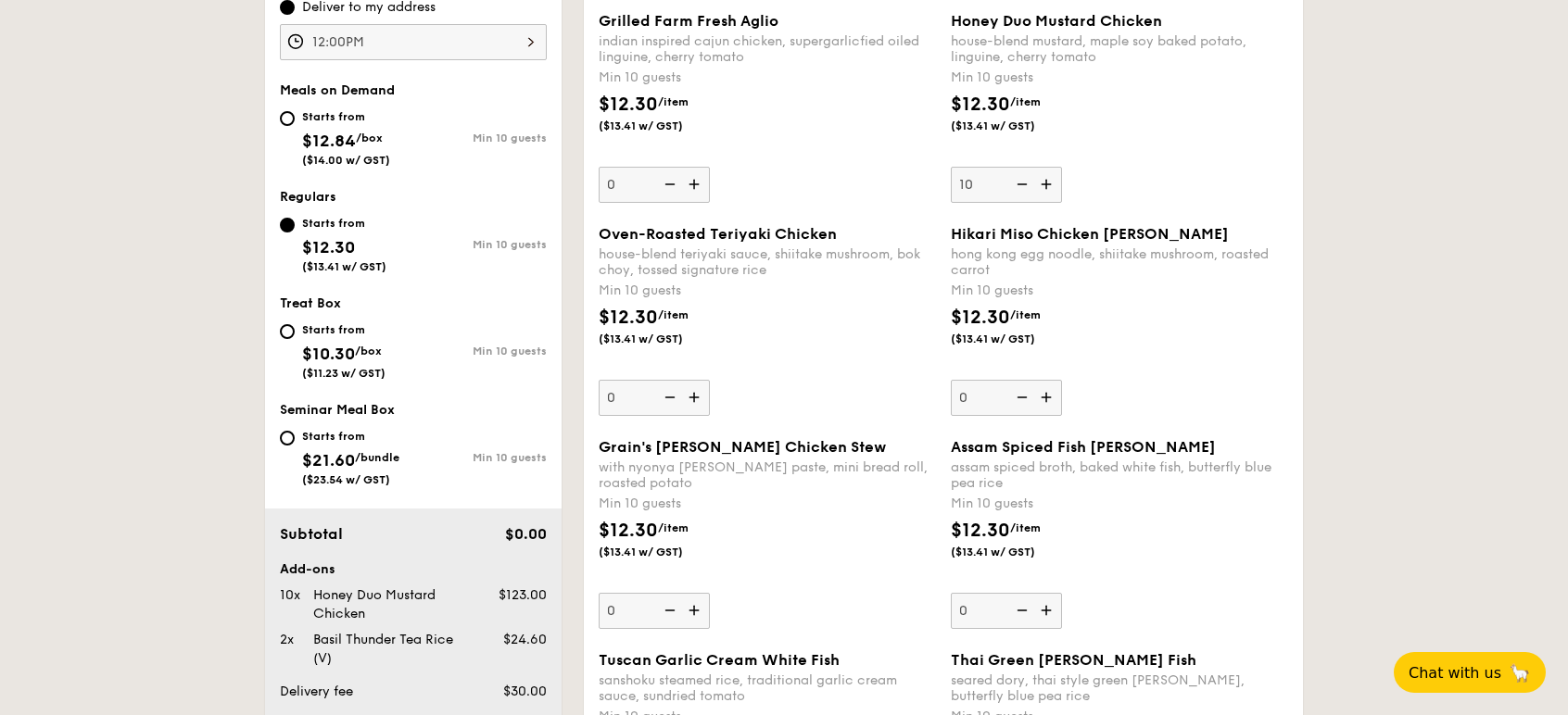
scroll to position [623, 0]
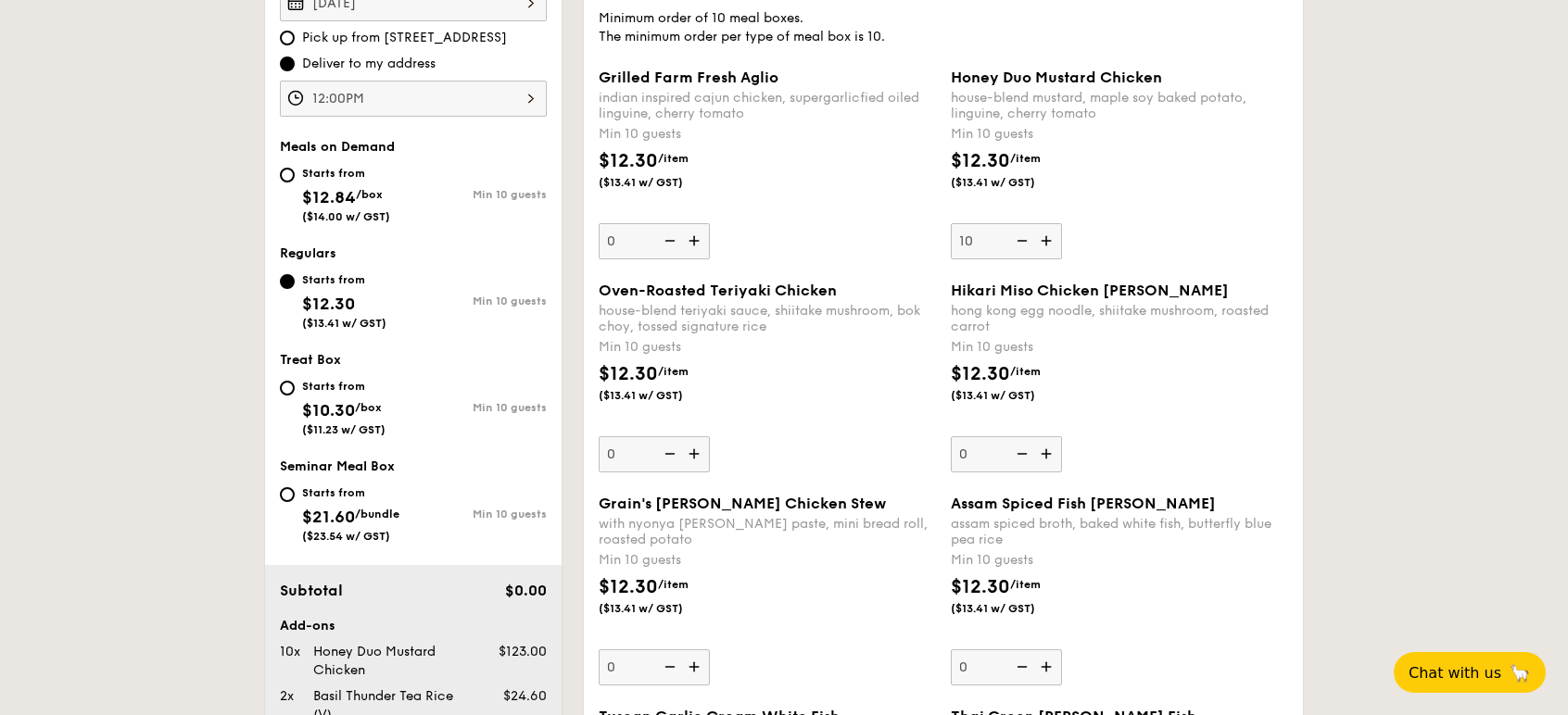
click at [1052, 456] on img at bounding box center [1048, 454] width 28 height 35
click at [1052, 456] on input "0" at bounding box center [1006, 455] width 111 height 36
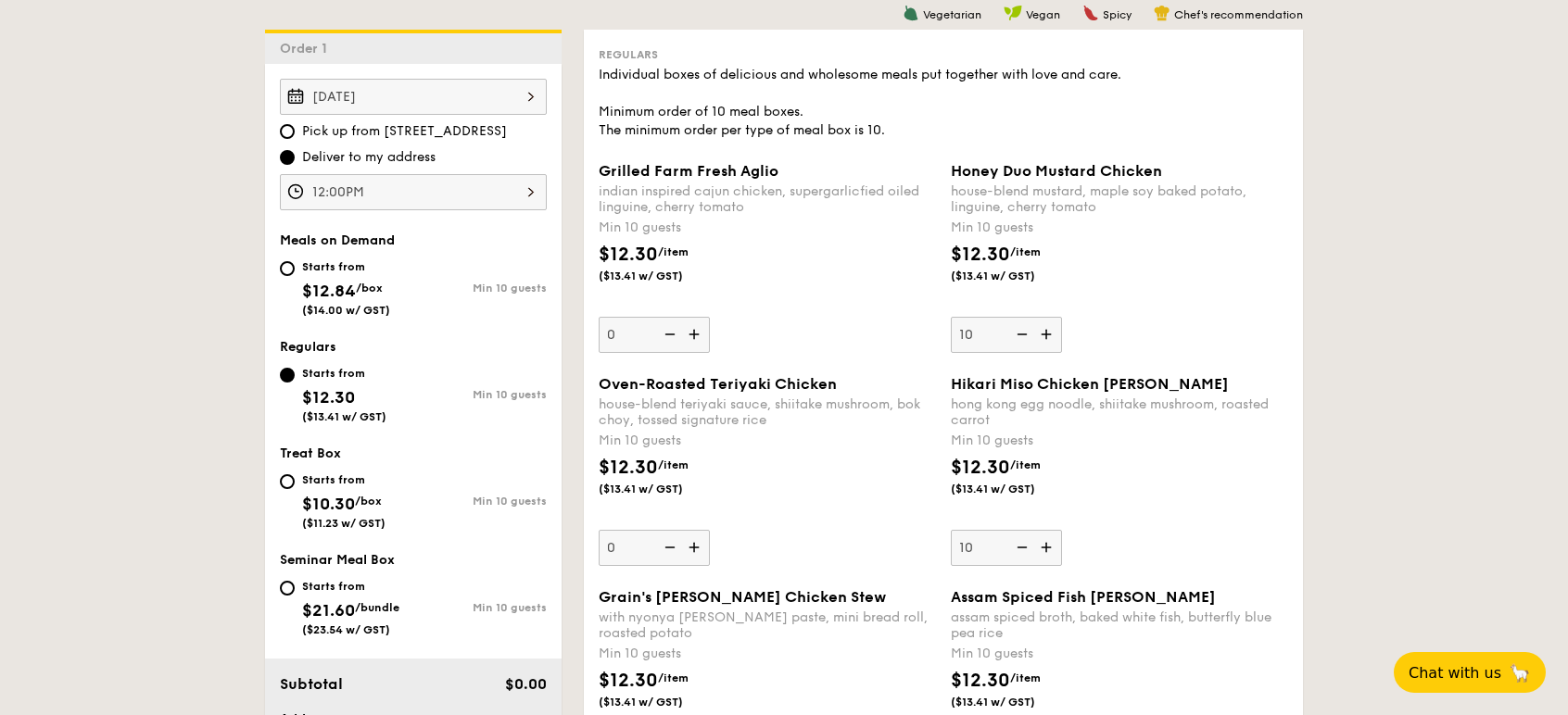
scroll to position [520, 0]
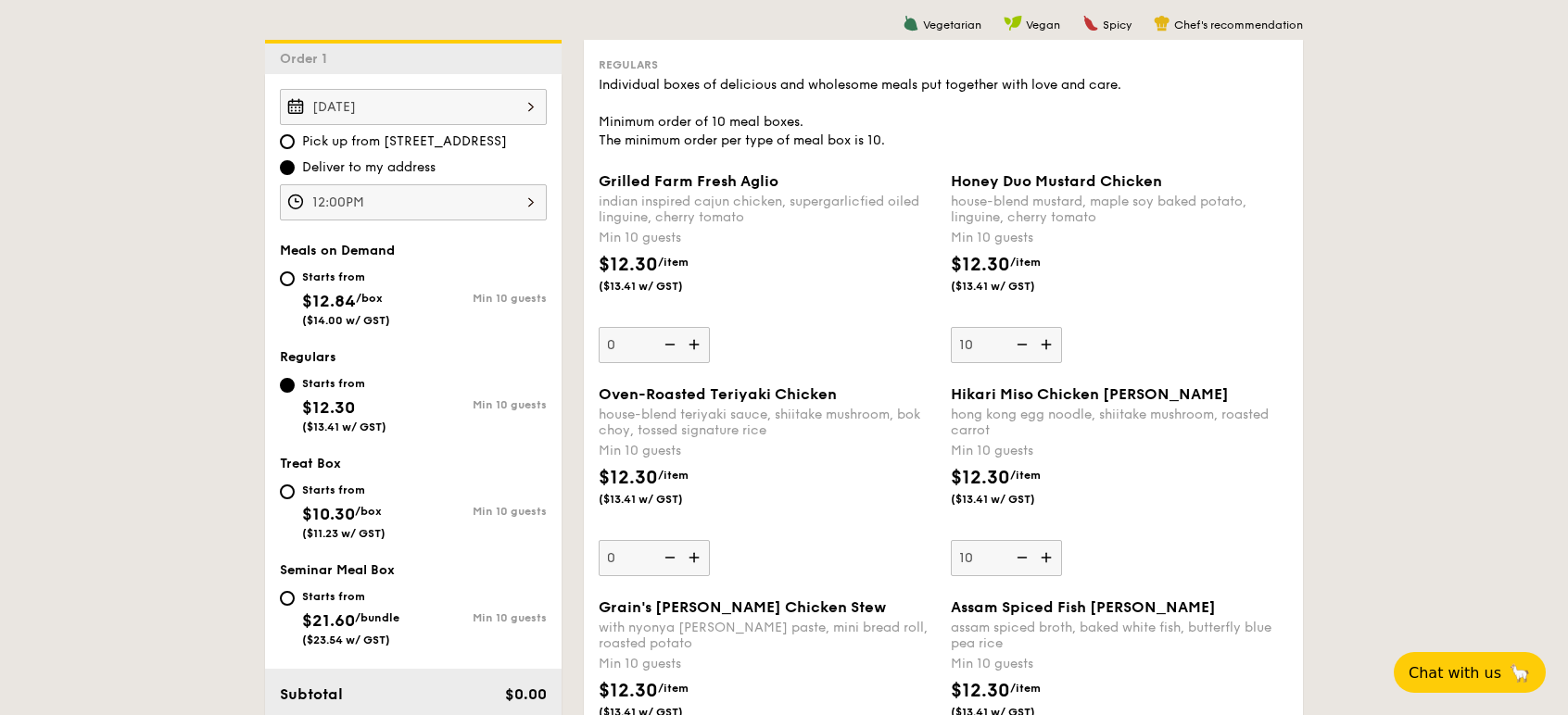
click at [1018, 554] on img at bounding box center [1020, 557] width 28 height 35
click at [1018, 554] on input "10" at bounding box center [1006, 558] width 111 height 36
type input "0"
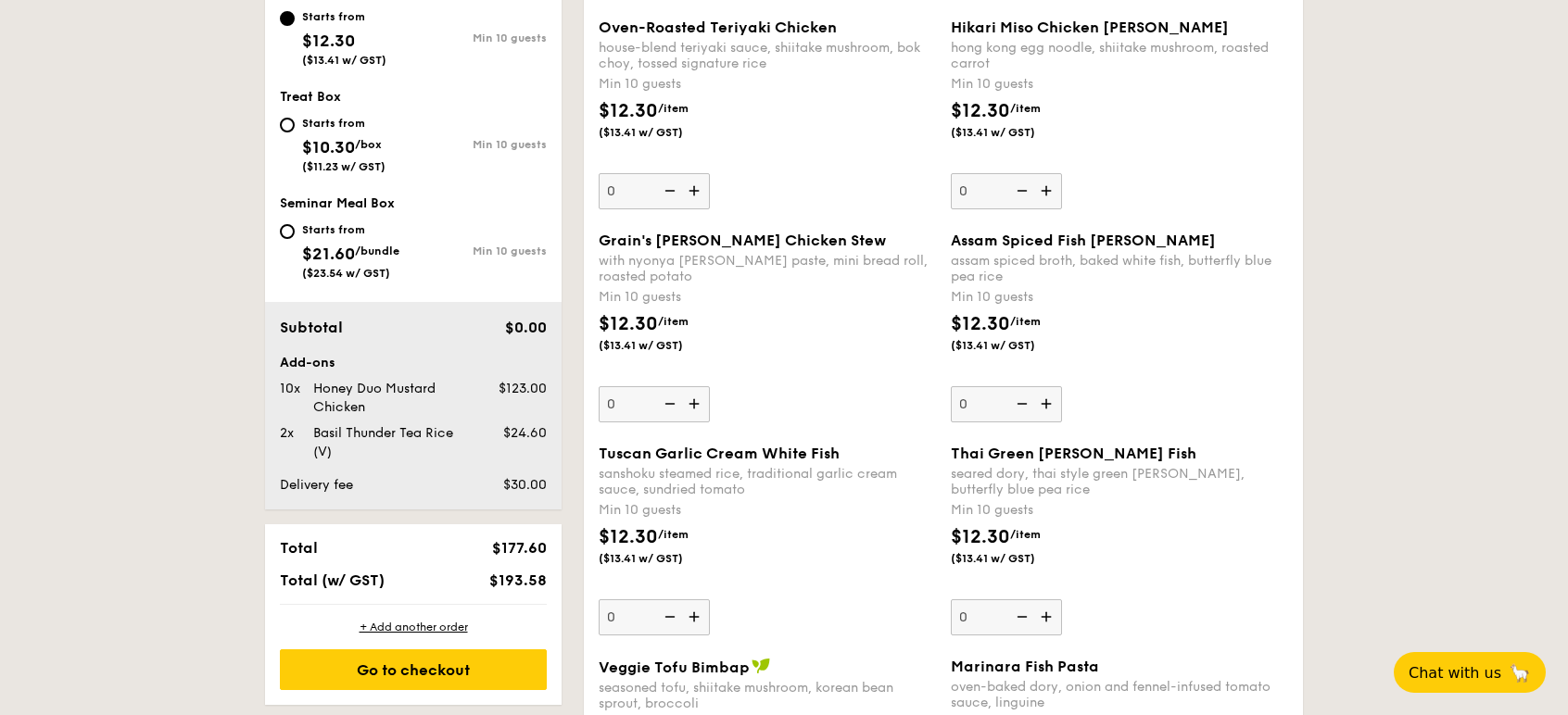
scroll to position [936, 0]
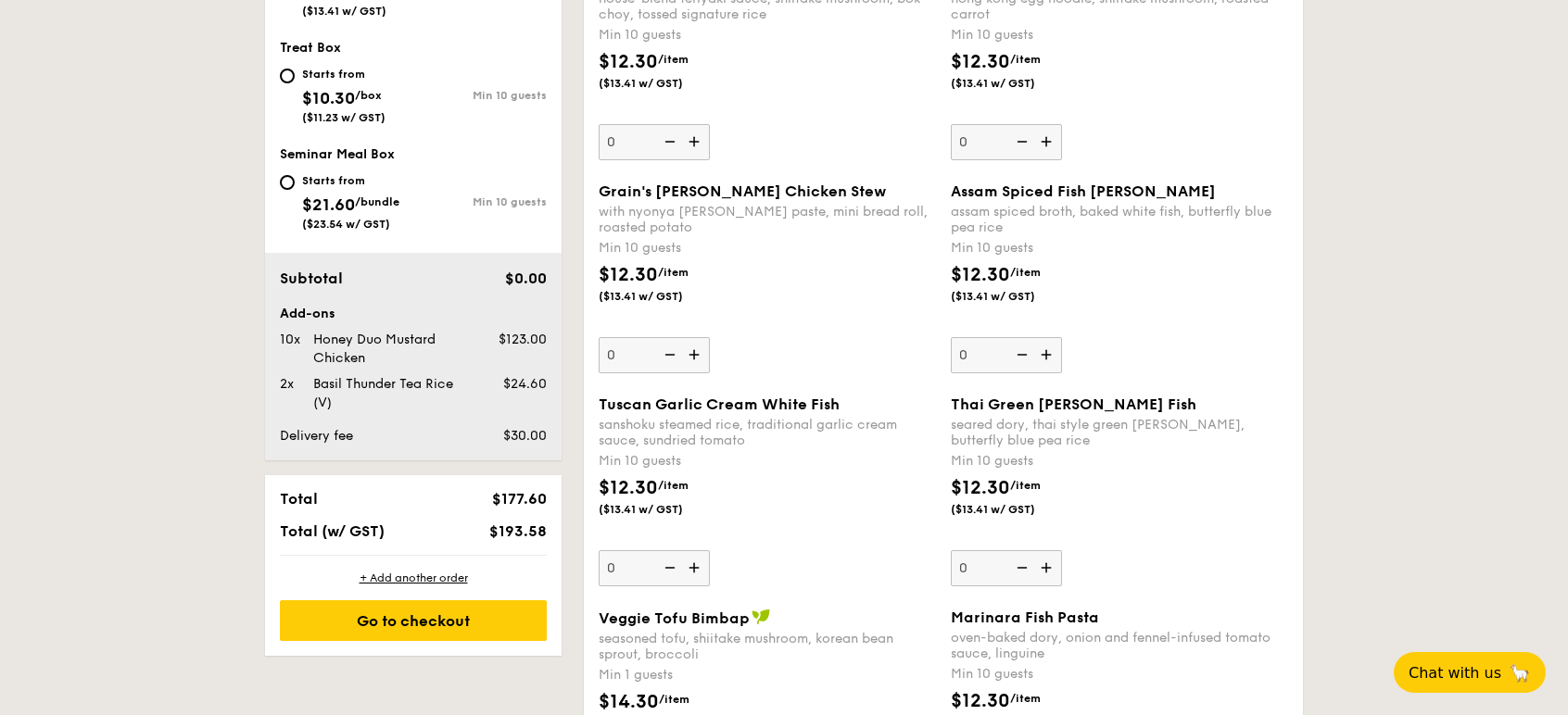
click at [1049, 349] on img at bounding box center [1048, 355] width 28 height 35
click at [1049, 349] on input "0" at bounding box center [1006, 356] width 111 height 36
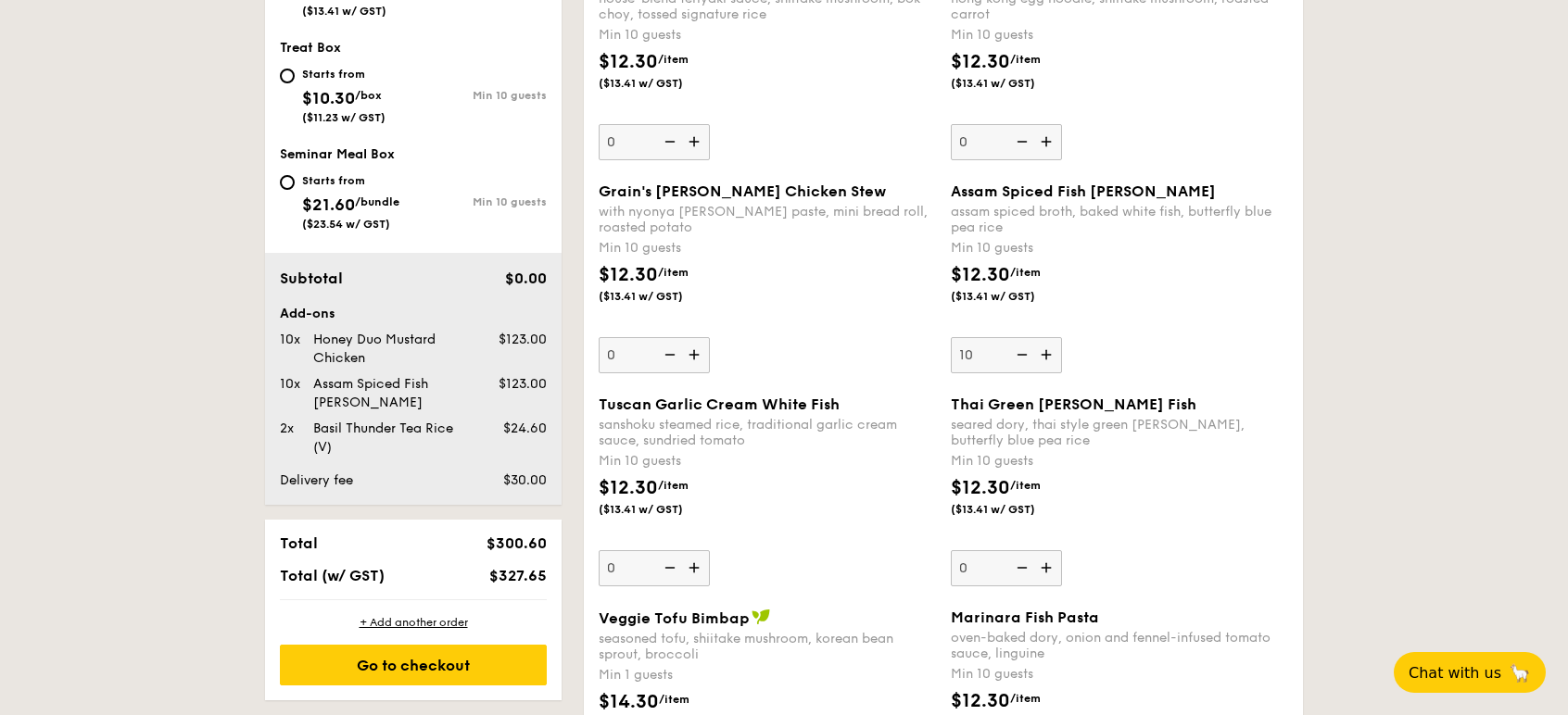
click at [1022, 353] on img at bounding box center [1020, 355] width 28 height 35
click at [1022, 353] on input "10" at bounding box center [1006, 356] width 111 height 36
type input "0"
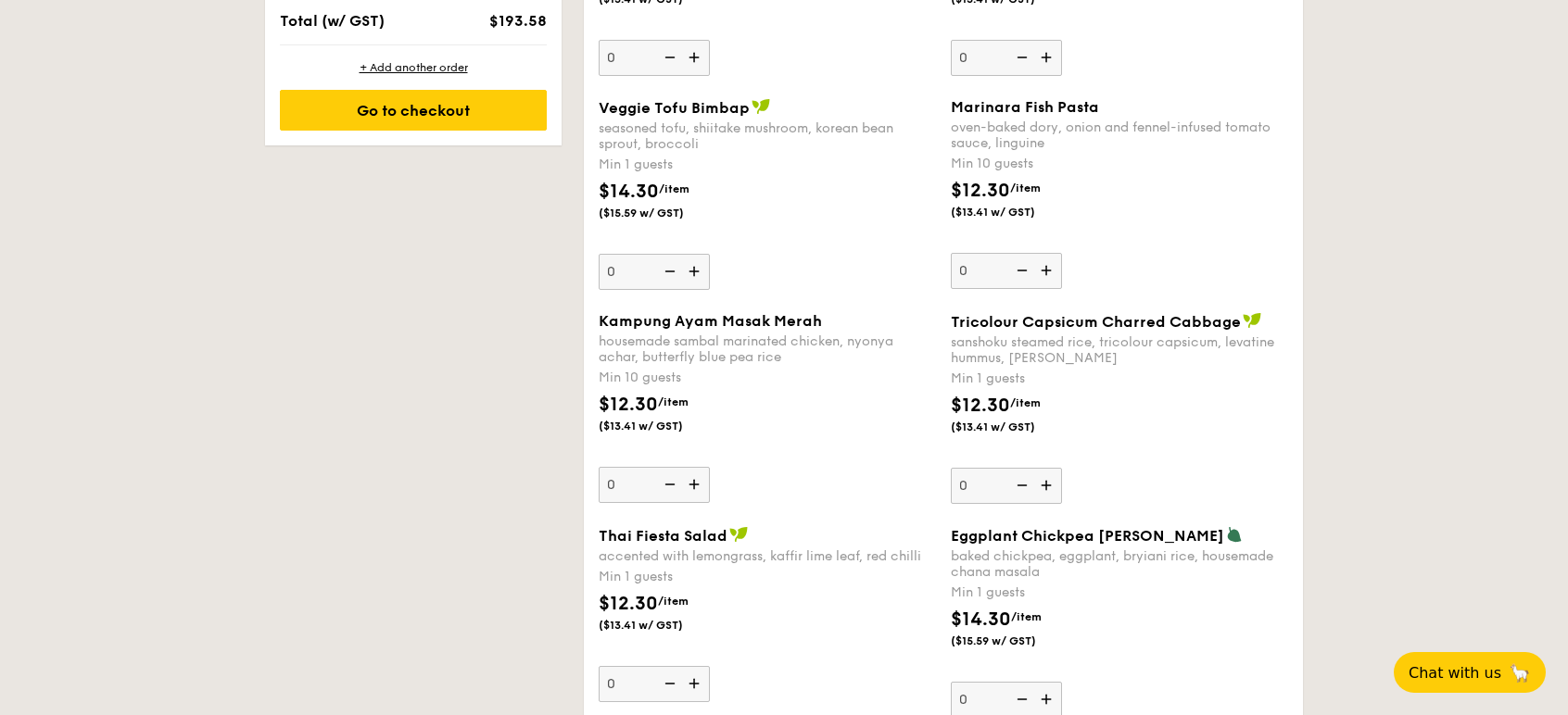
scroll to position [1456, 0]
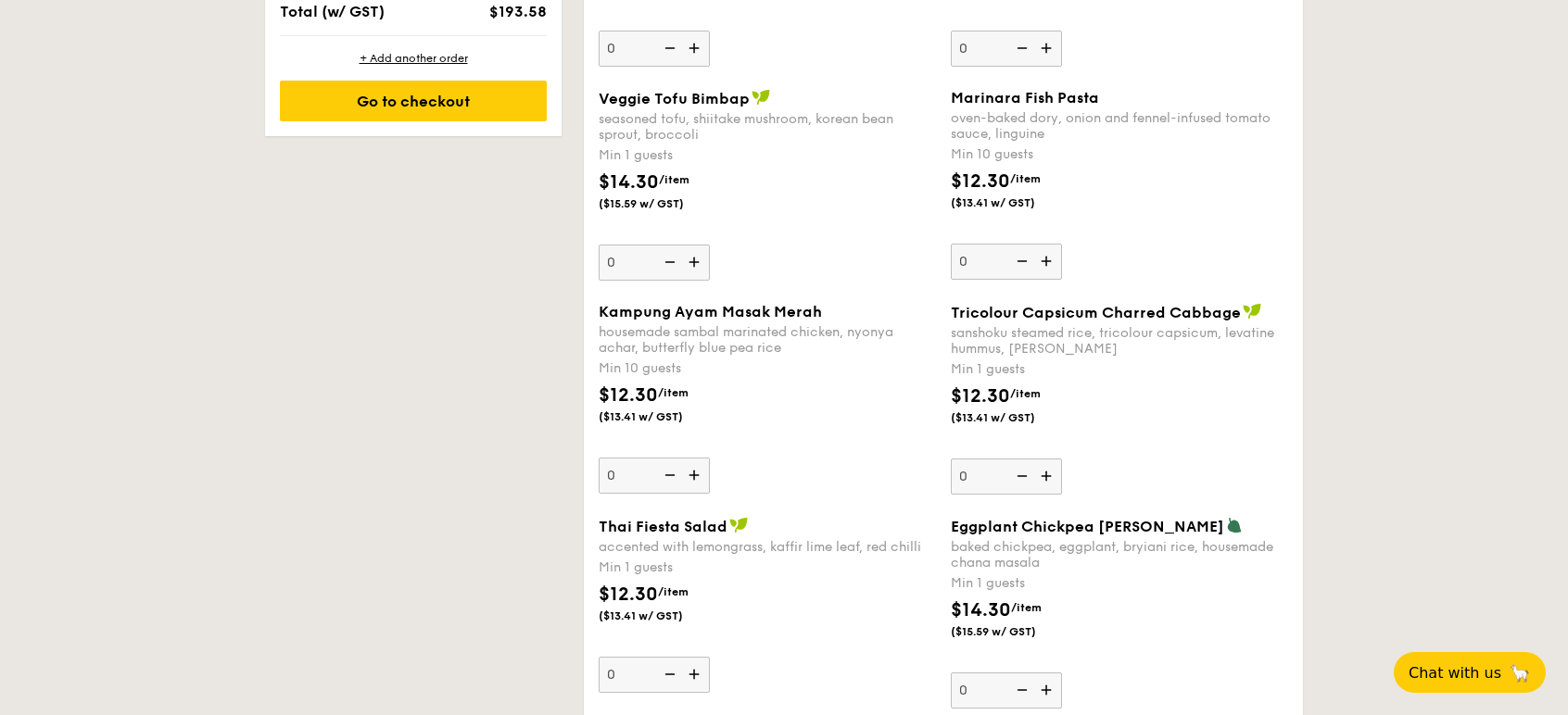
click at [1048, 260] on img at bounding box center [1048, 261] width 28 height 35
click at [1048, 260] on input "0" at bounding box center [1006, 262] width 111 height 36
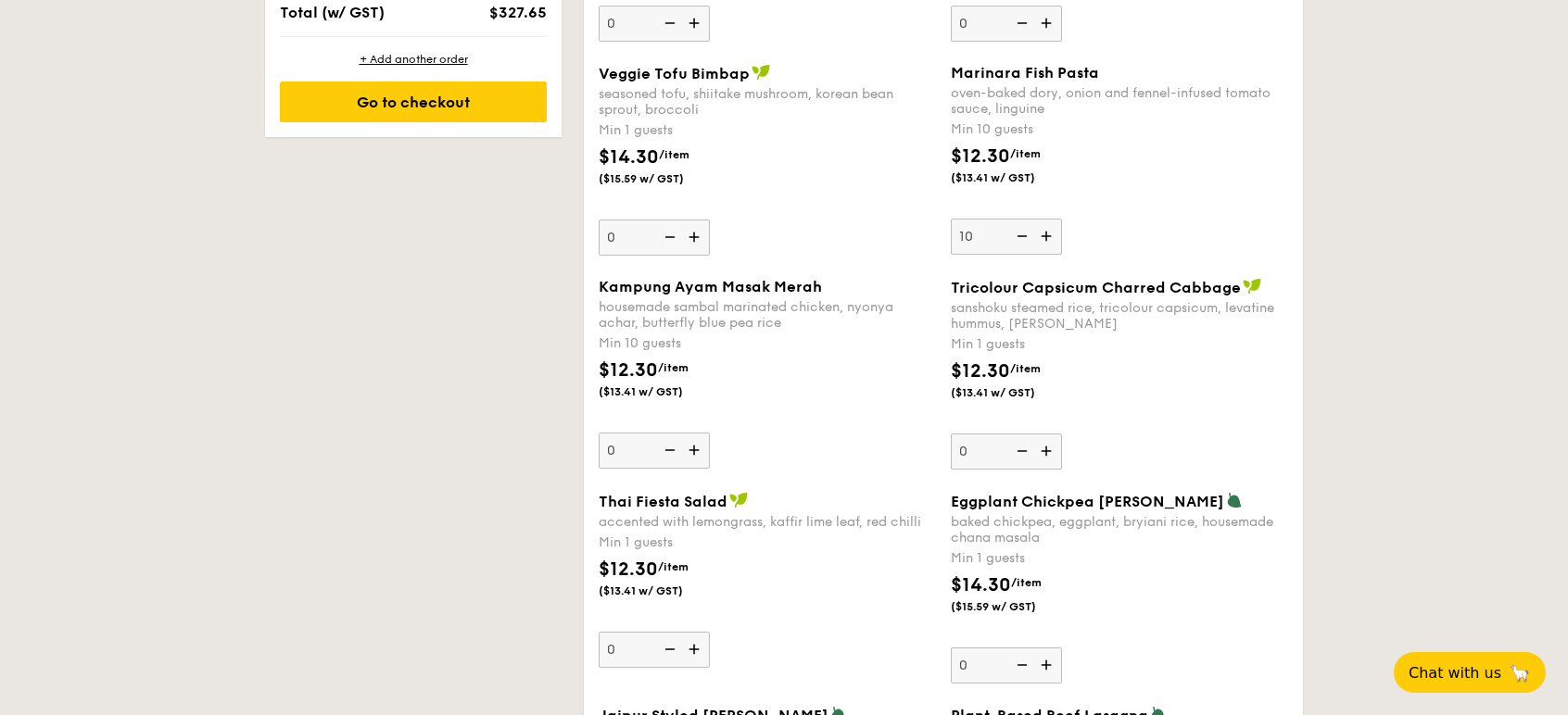
click at [1028, 235] on img at bounding box center [1020, 236] width 28 height 35
click at [1028, 235] on input "10" at bounding box center [1006, 237] width 111 height 36
type input "0"
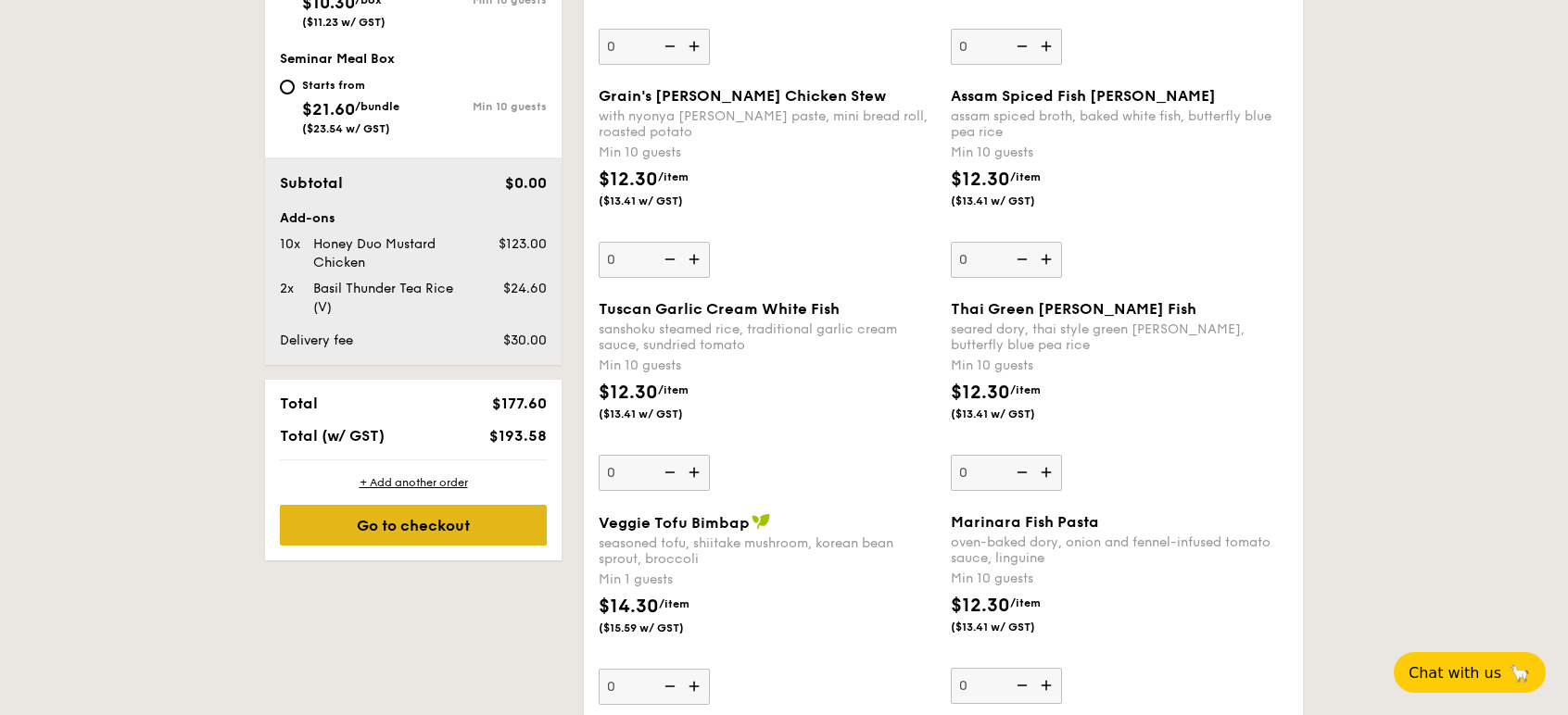
scroll to position [623, 0]
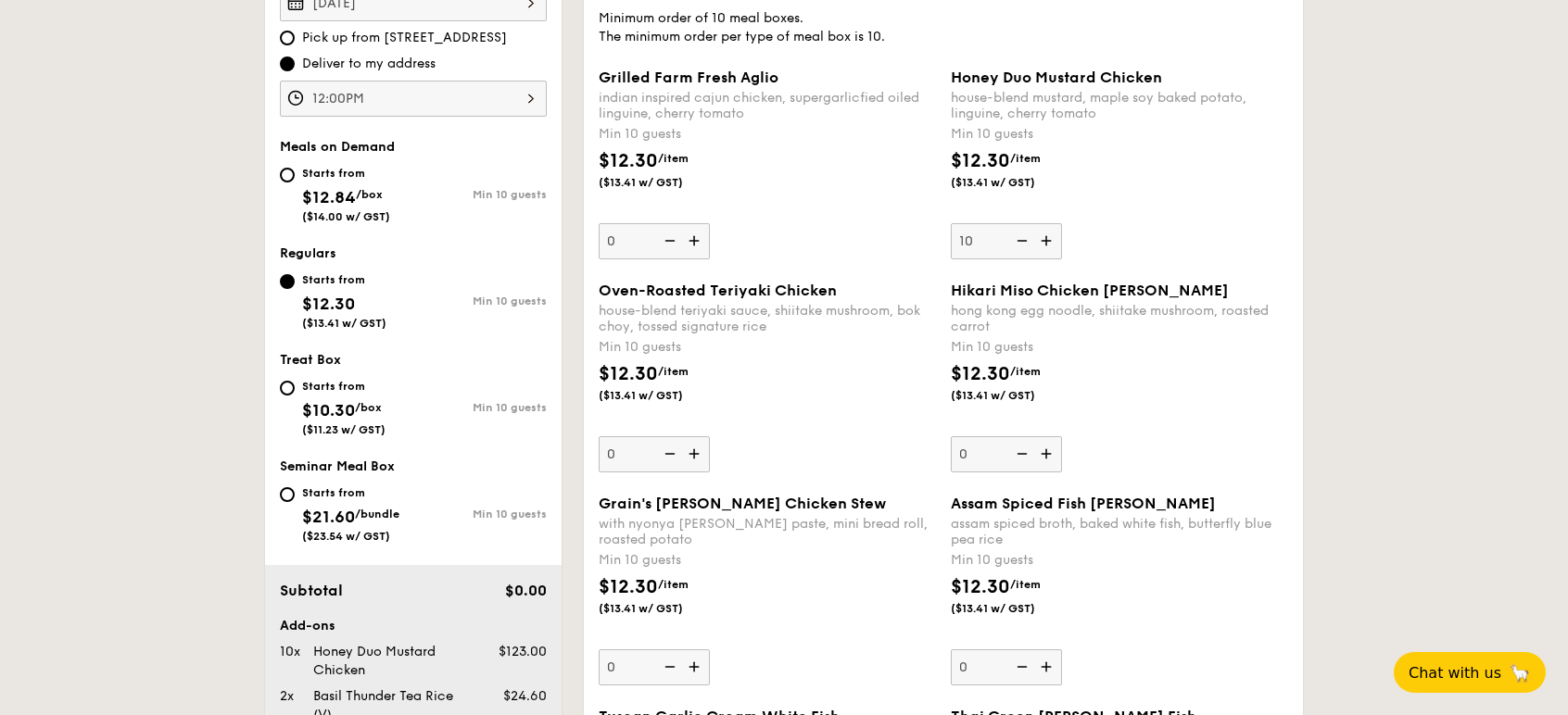
click at [293, 380] on div "Starts from $10.30 /box ($11.23 w/ GST)" at bounding box center [347, 406] width 134 height 61
click at [293, 380] on input "Starts from $10.30 /box ($11.23 w/ GST) Min 10 guests" at bounding box center [288, 388] width 15 height 15
radio input "true"
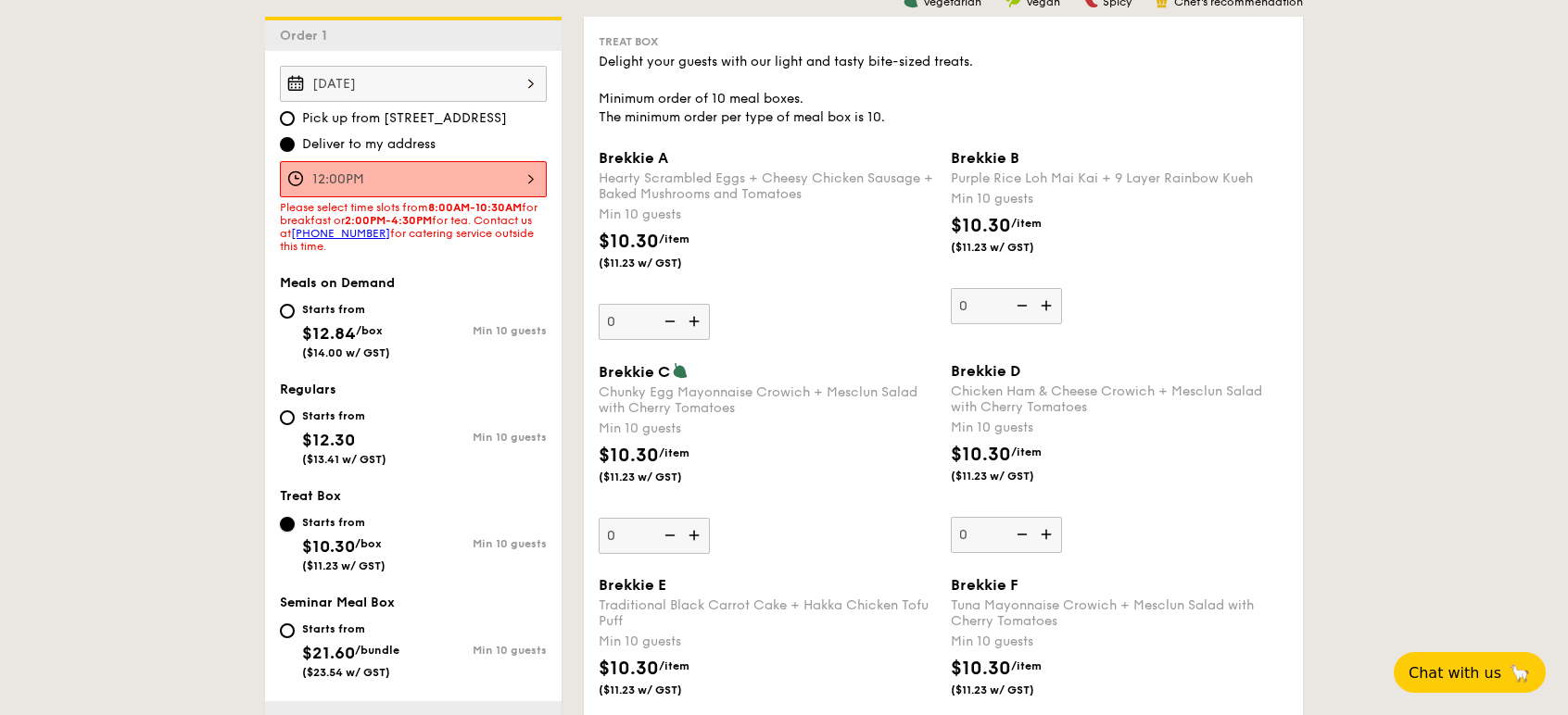
scroll to position [519, 0]
